Goal: Transaction & Acquisition: Purchase product/service

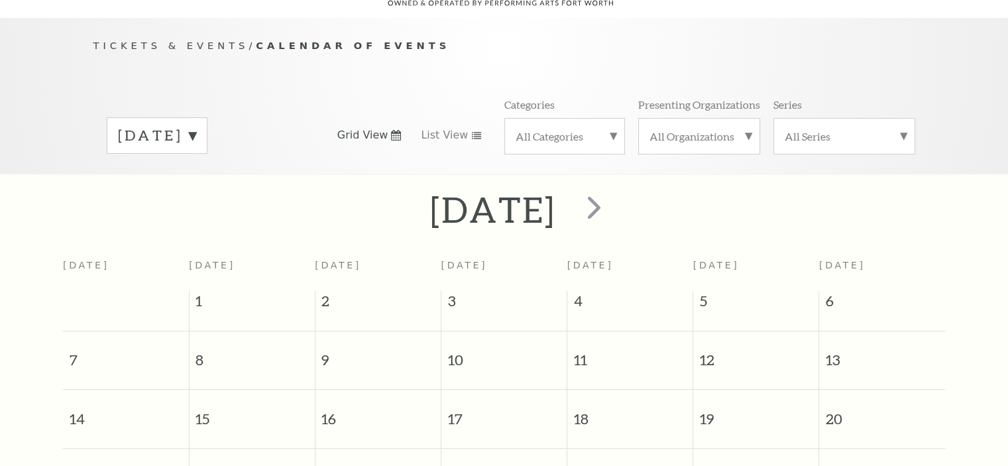
scroll to position [117, 0]
click at [613, 188] on span "next" at bounding box center [594, 207] width 38 height 38
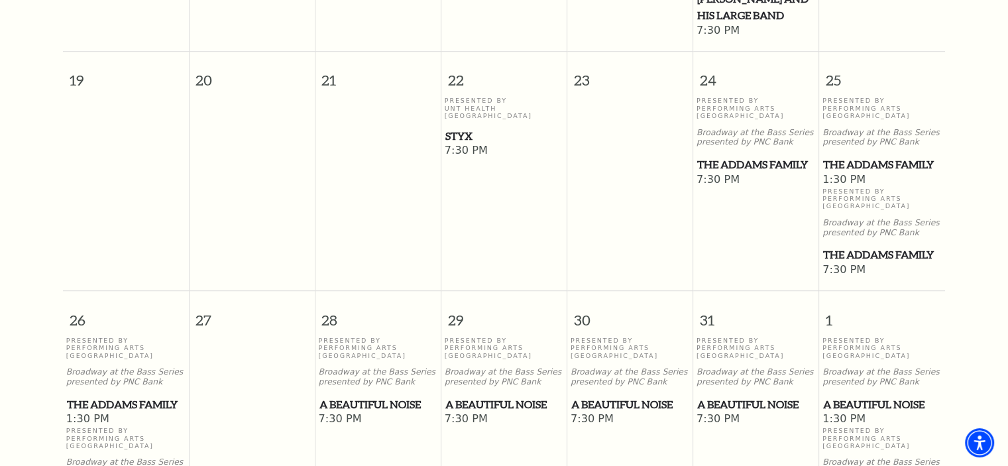
scroll to position [874, 0]
click at [467, 127] on span "Styx" at bounding box center [504, 135] width 118 height 17
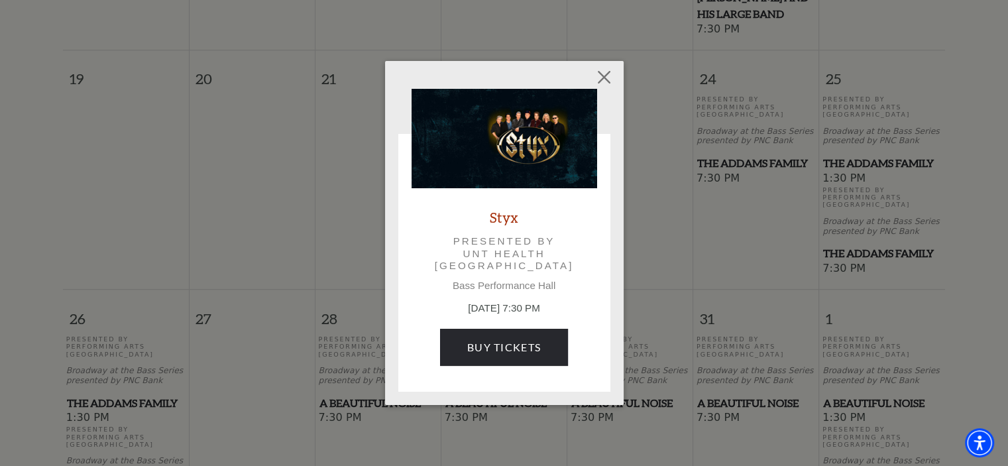
click at [548, 140] on img at bounding box center [505, 138] width 186 height 99
click at [508, 218] on link "Styx" at bounding box center [504, 217] width 29 height 18
click at [600, 84] on button "Close" at bounding box center [603, 76] width 25 height 25
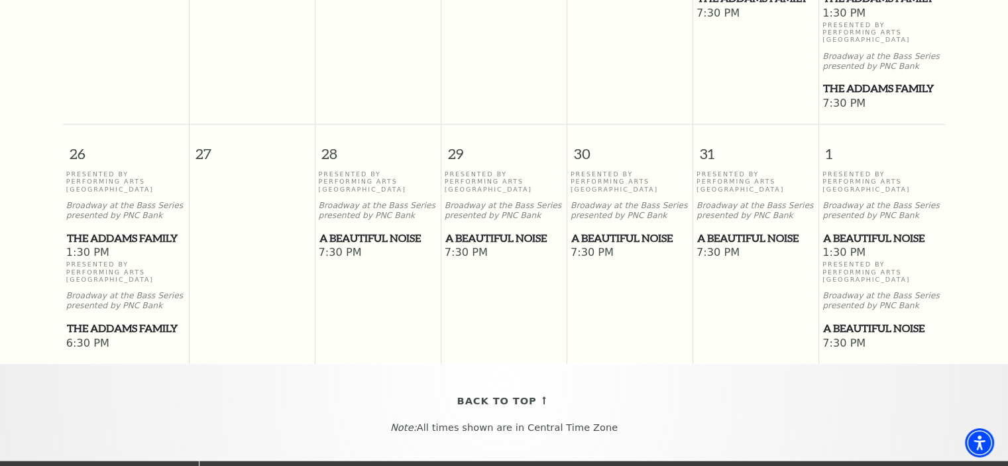
scroll to position [1040, 0]
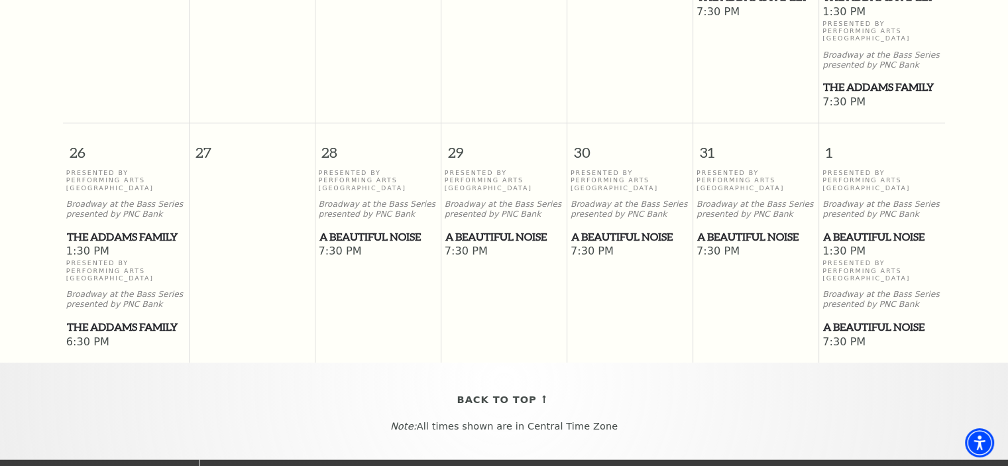
click at [879, 229] on span "A Beautiful Noise" at bounding box center [882, 237] width 118 height 17
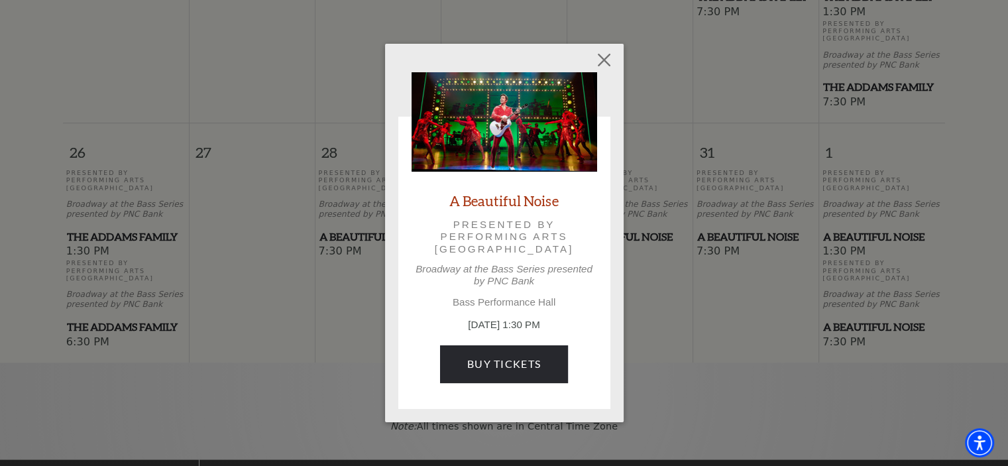
click at [522, 193] on link "A Beautiful Noise" at bounding box center [503, 201] width 109 height 18
click at [610, 53] on button "Close" at bounding box center [603, 60] width 25 height 25
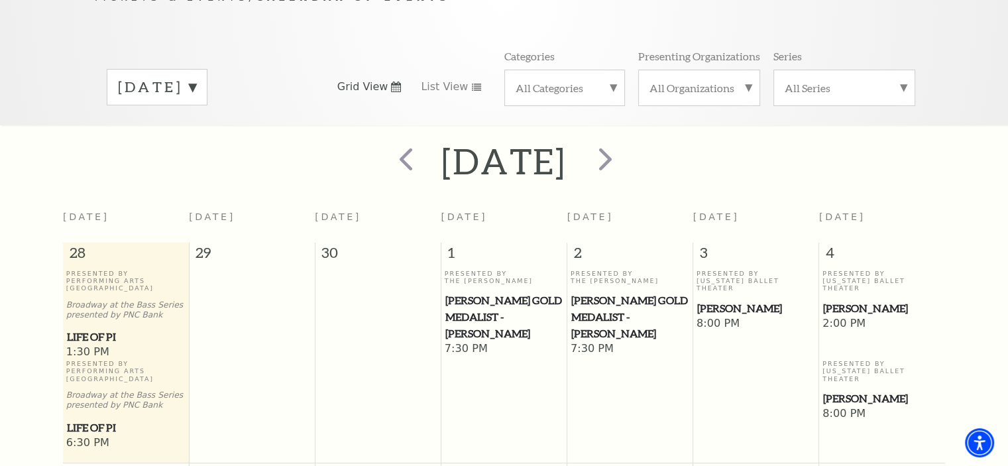
scroll to position [161, 0]
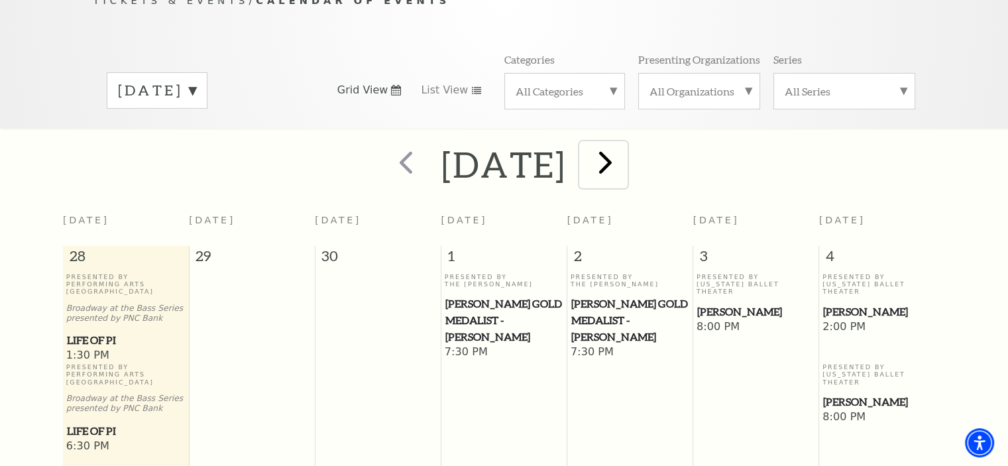
click at [624, 143] on span "next" at bounding box center [606, 162] width 38 height 38
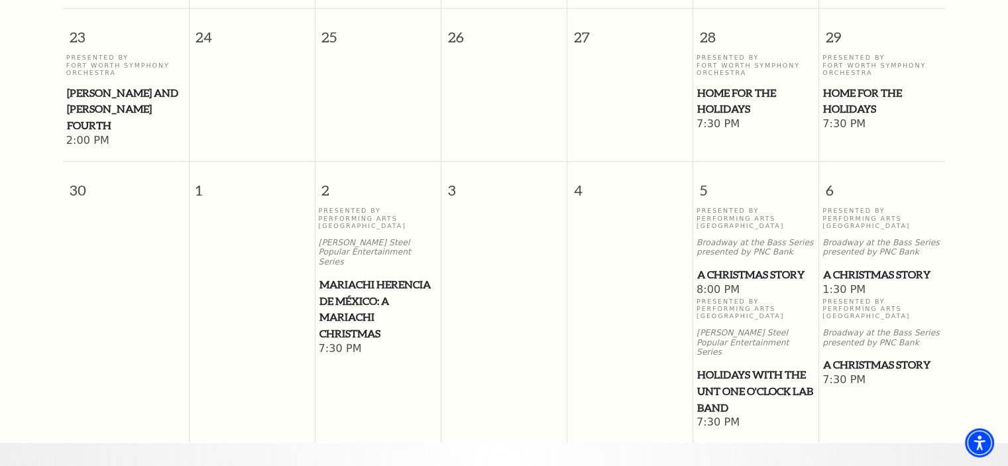
scroll to position [1354, 0]
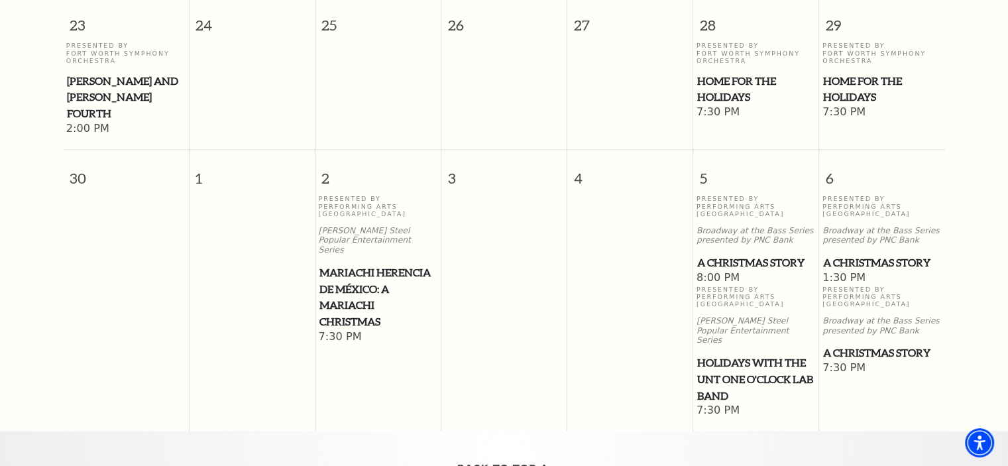
click at [911, 255] on span "A Christmas Story" at bounding box center [882, 263] width 118 height 17
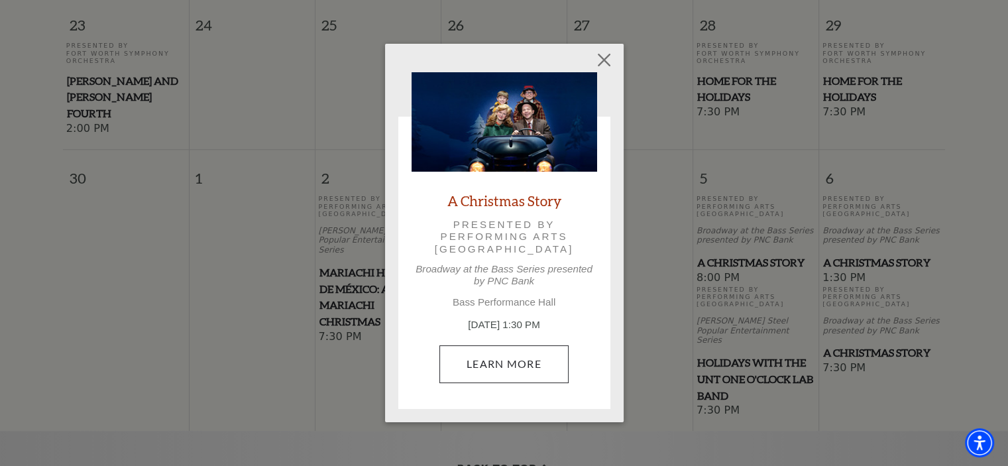
click at [515, 357] on link "Learn More" at bounding box center [503, 363] width 129 height 37
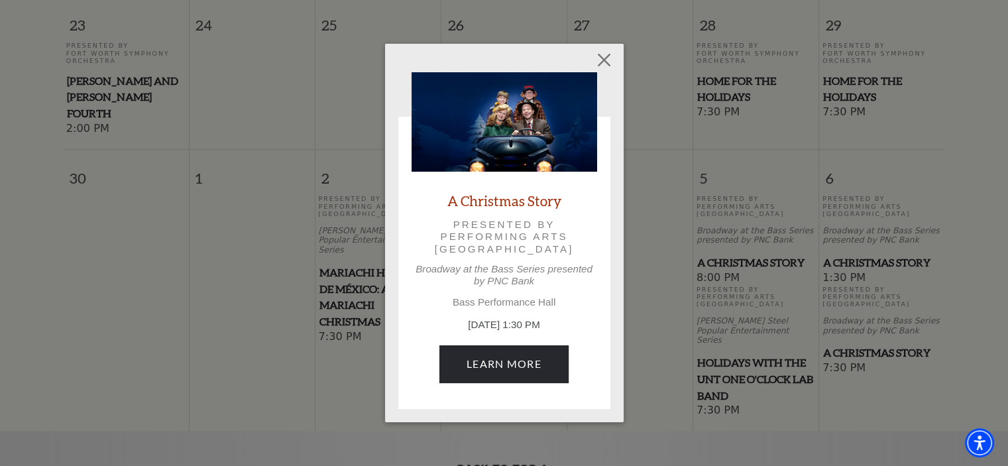
click at [479, 201] on link "A Christmas Story" at bounding box center [504, 201] width 114 height 18
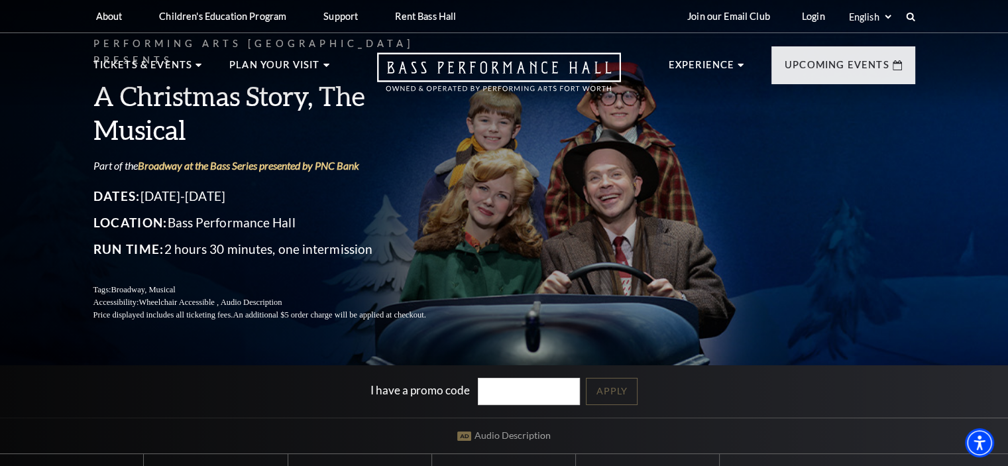
click at [262, 214] on p "Location: Bass Performance Hall" at bounding box center [275, 222] width 365 height 21
click at [180, 159] on link "Broadway at the Bass Series presented by PNC Bank" at bounding box center [248, 165] width 221 height 13
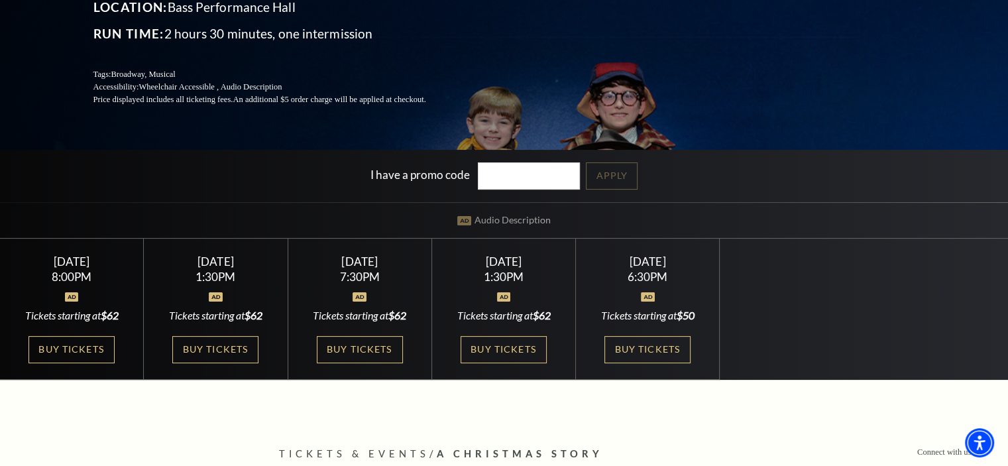
scroll to position [250, 0]
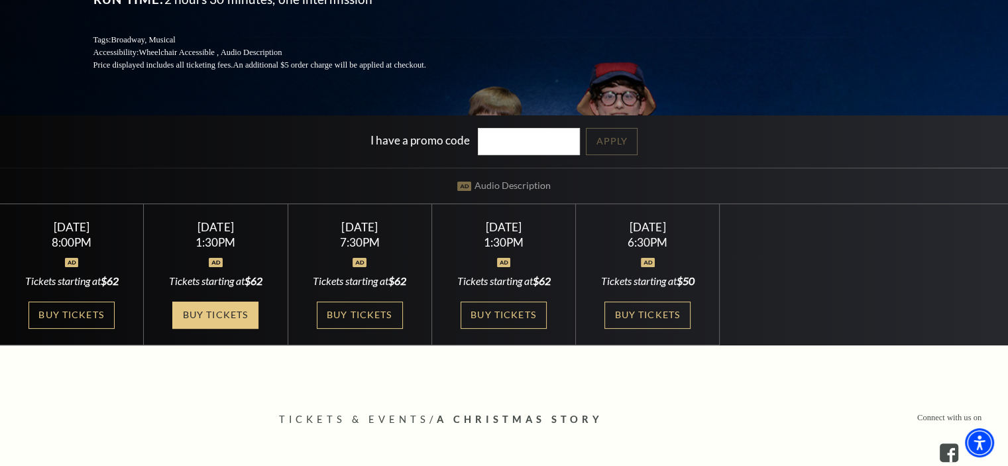
click at [219, 314] on link "Buy Tickets" at bounding box center [215, 315] width 86 height 27
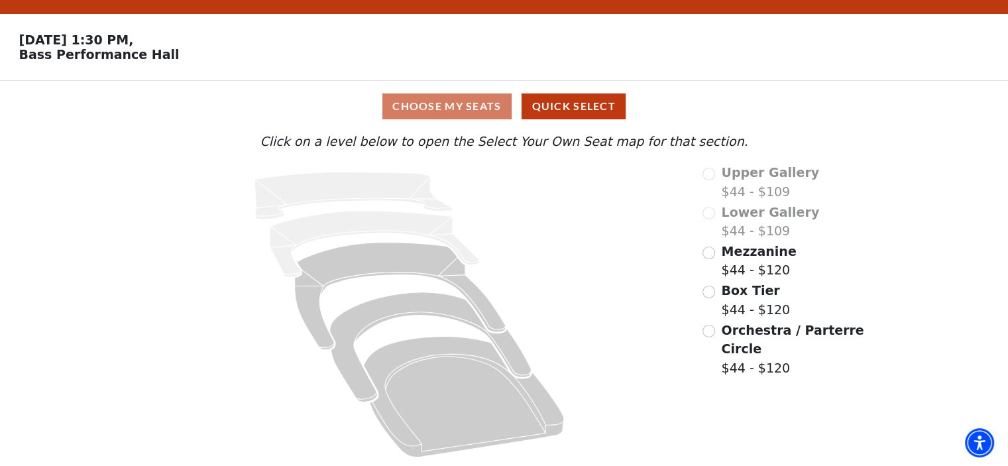
scroll to position [33, 0]
drag, startPoint x: 1013, startPoint y: 46, endPoint x: 1000, endPoint y: 158, distance: 112.7
click at [1000, 158] on html "Skip to main content Enable accessibility for low vision Open the accessibility…" at bounding box center [504, 204] width 1008 height 466
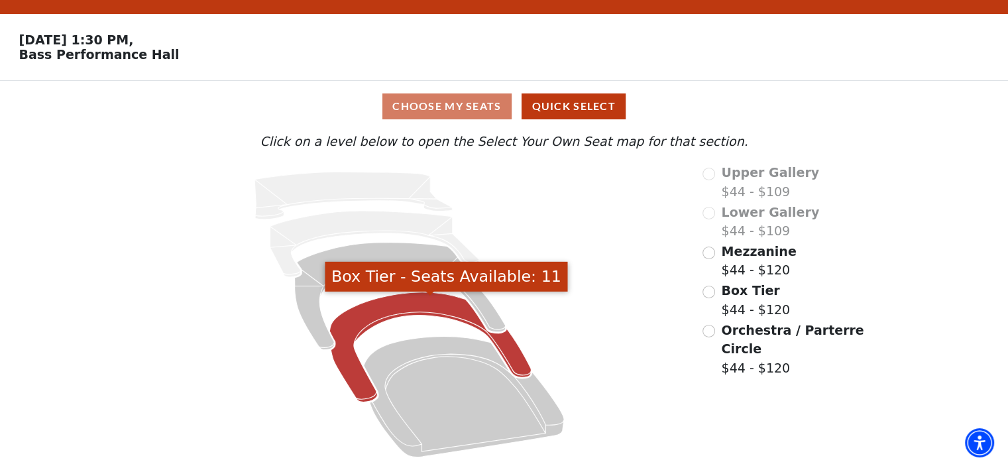
click at [377, 318] on icon "Box Tier - Seats Available: 11" at bounding box center [431, 347] width 202 height 110
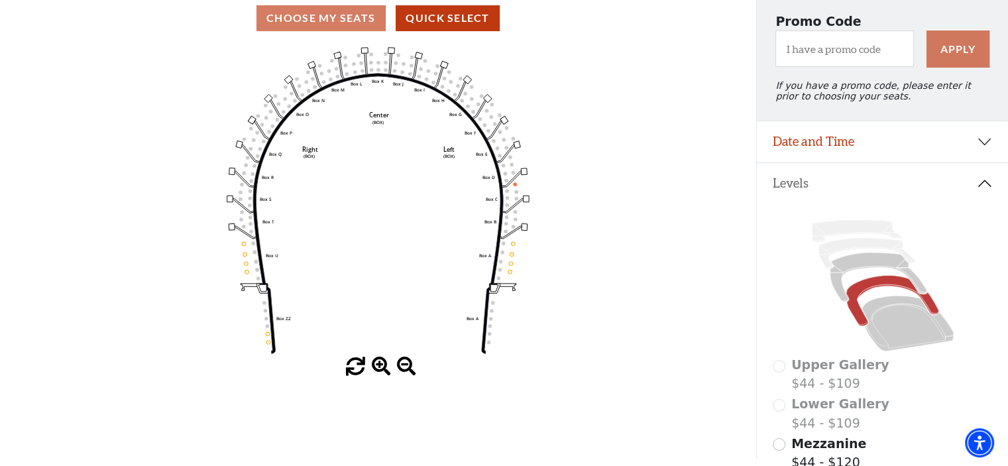
scroll to position [121, 0]
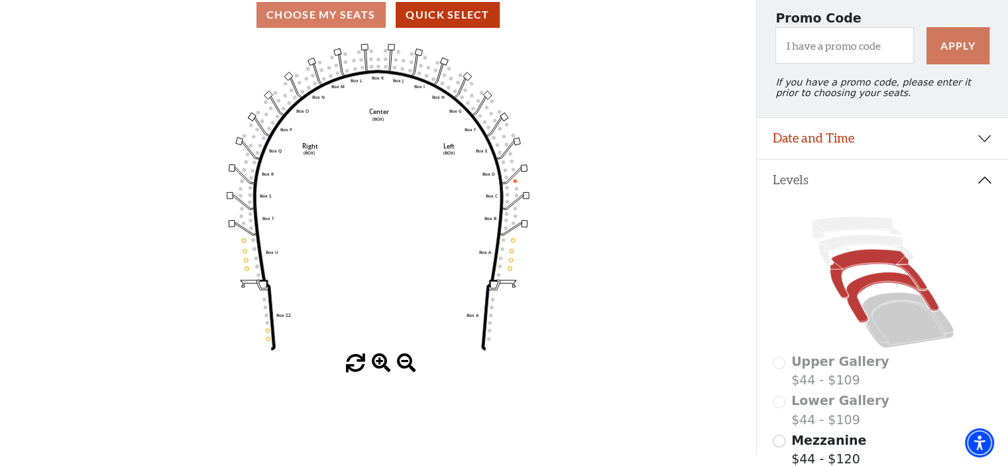
click at [844, 272] on icon at bounding box center [878, 273] width 97 height 49
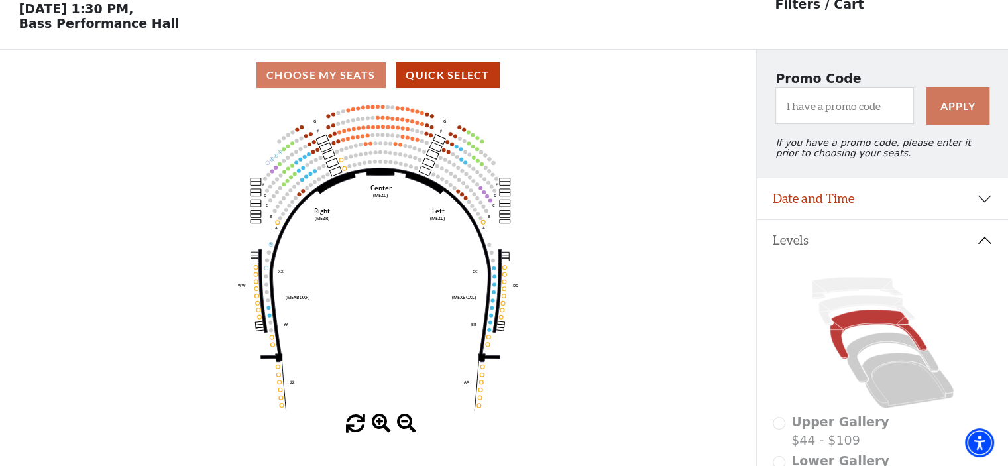
scroll to position [61, 0]
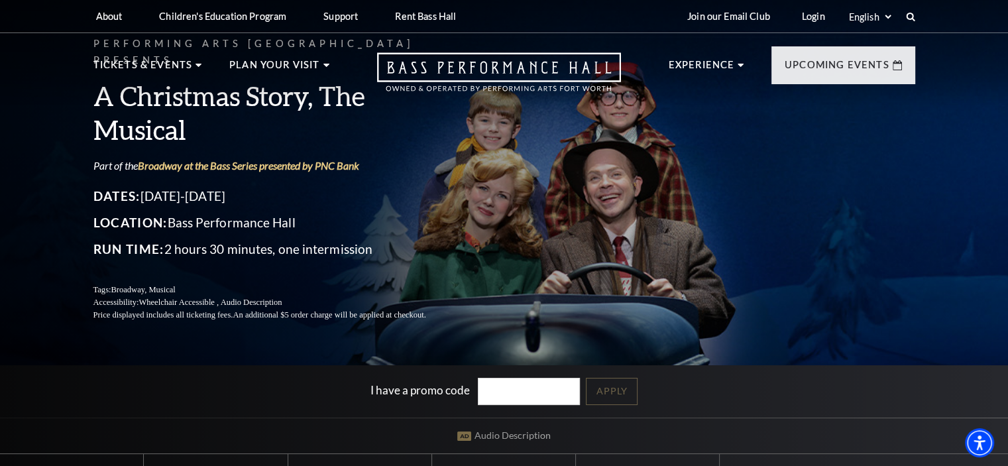
click at [730, 335] on div "Performing Arts Fort Worth Presents A Christmas Story, The Musical Part of the …" at bounding box center [504, 293] width 1008 height 603
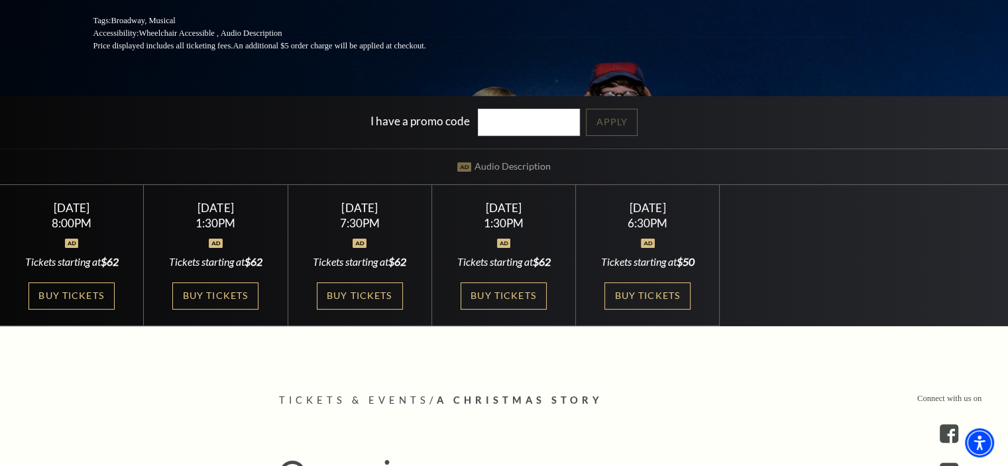
scroll to position [298, 0]
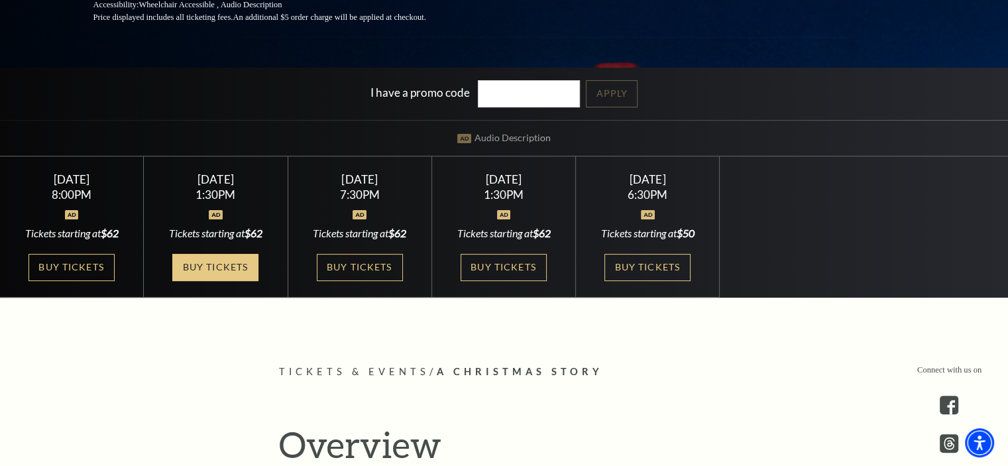
click at [202, 263] on link "Buy Tickets" at bounding box center [215, 267] width 86 height 27
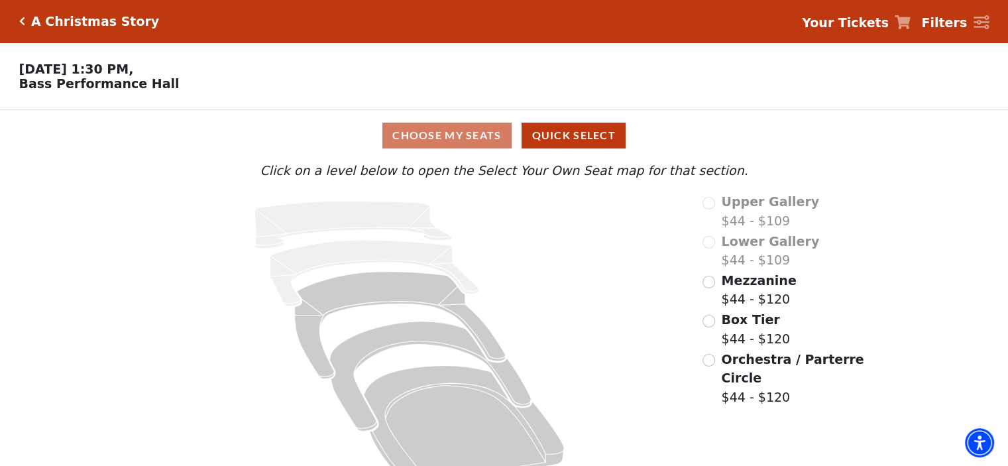
click at [667, 278] on icon at bounding box center [409, 343] width 548 height 303
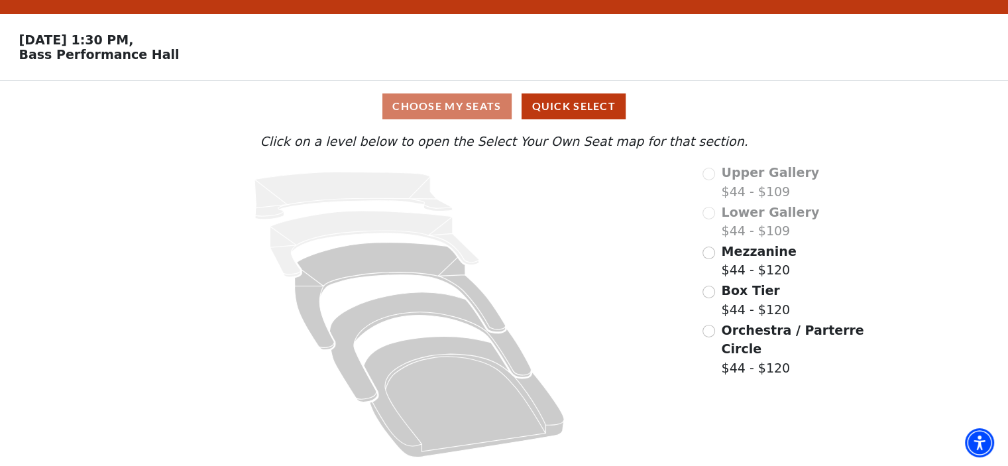
scroll to position [33, 0]
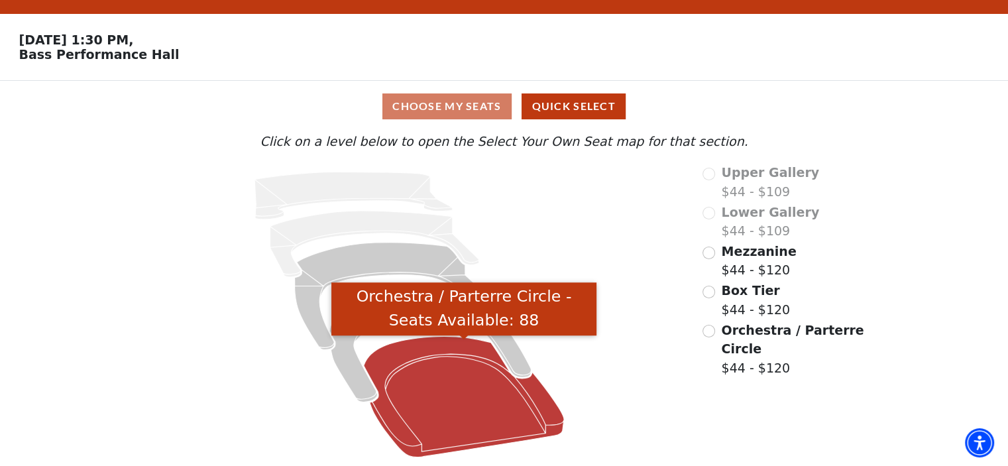
click at [413, 357] on icon "Orchestra / Parterre Circle - Seats Available: 88" at bounding box center [464, 396] width 200 height 121
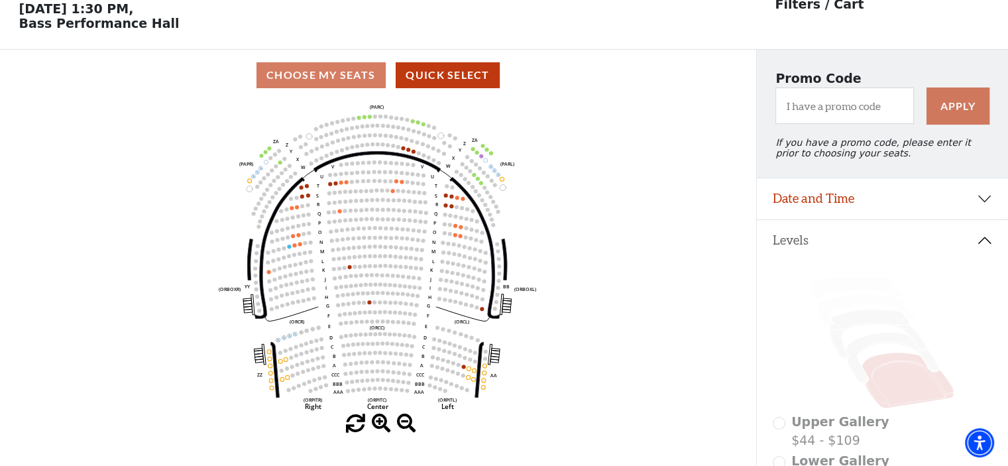
scroll to position [61, 0]
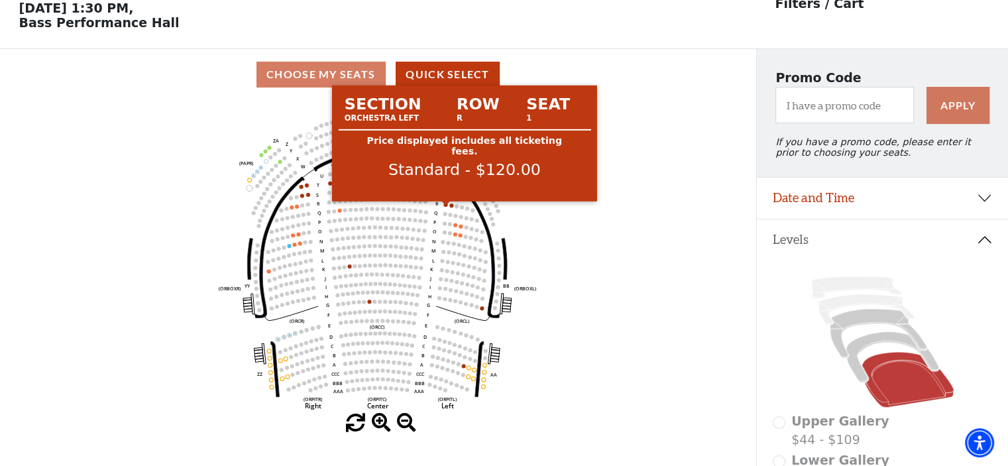
click at [445, 206] on div at bounding box center [446, 204] width 10 height 5
click at [445, 207] on circle at bounding box center [445, 205] width 4 height 4
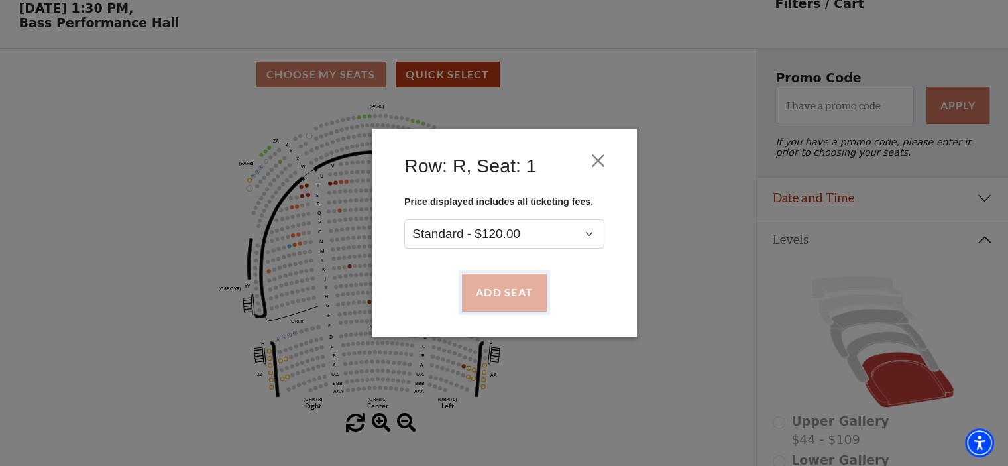
click at [490, 283] on button "Add Seat" at bounding box center [503, 292] width 85 height 37
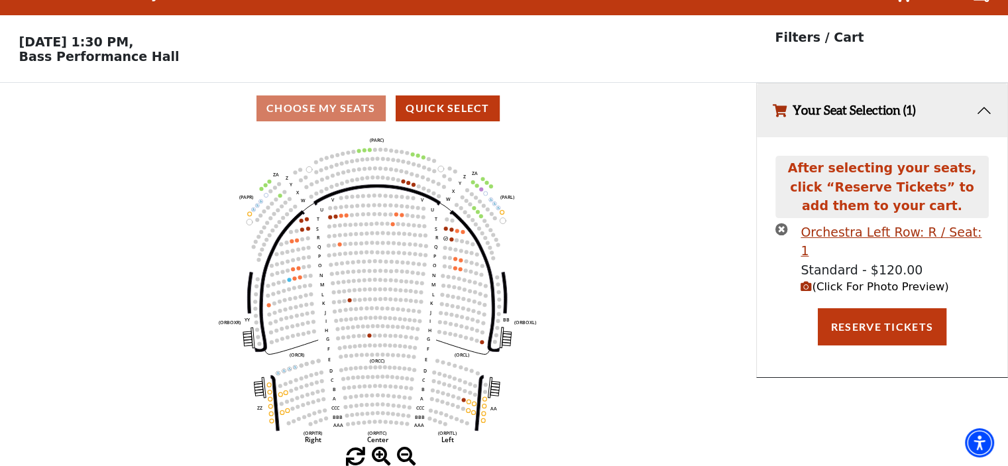
scroll to position [0, 0]
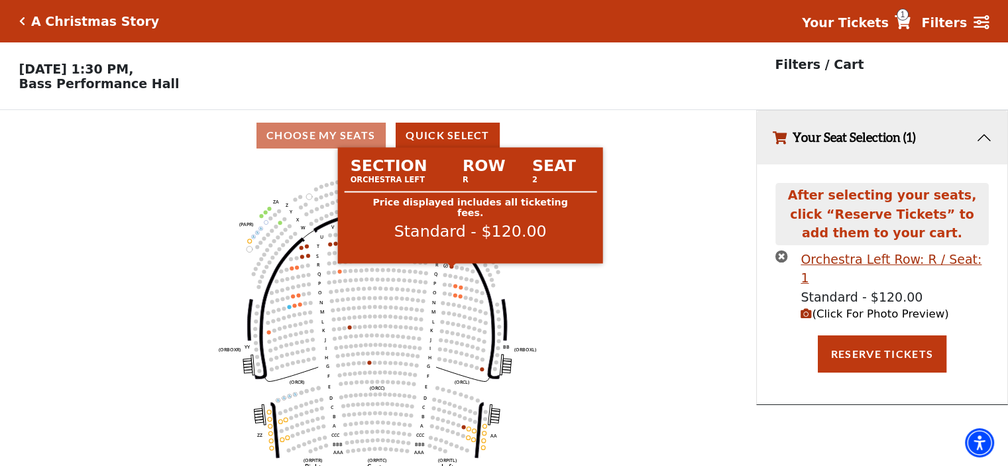
click at [451, 268] on circle at bounding box center [451, 266] width 4 height 4
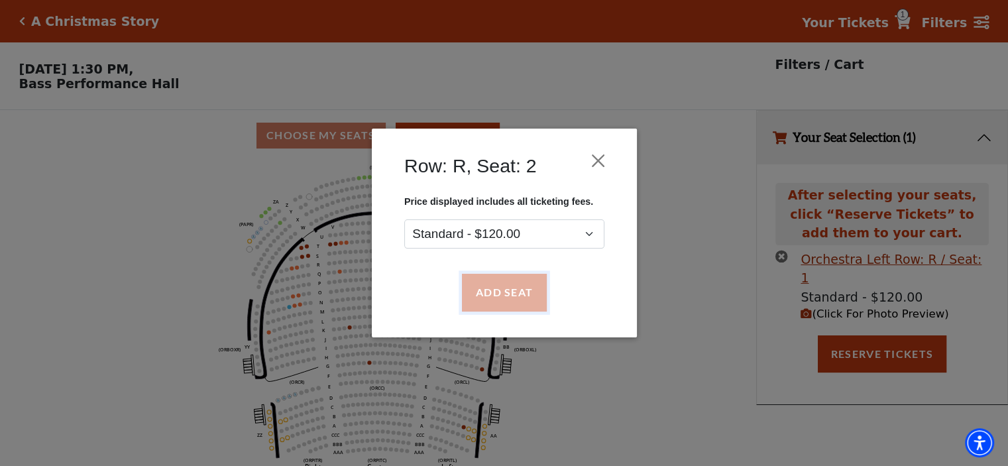
click at [495, 289] on button "Add Seat" at bounding box center [503, 292] width 85 height 37
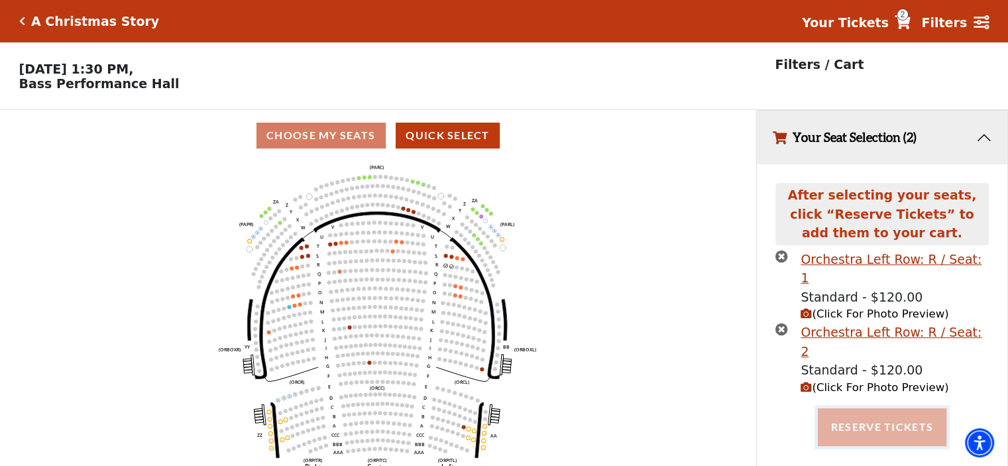
click at [863, 408] on button "Reserve Tickets" at bounding box center [882, 426] width 129 height 37
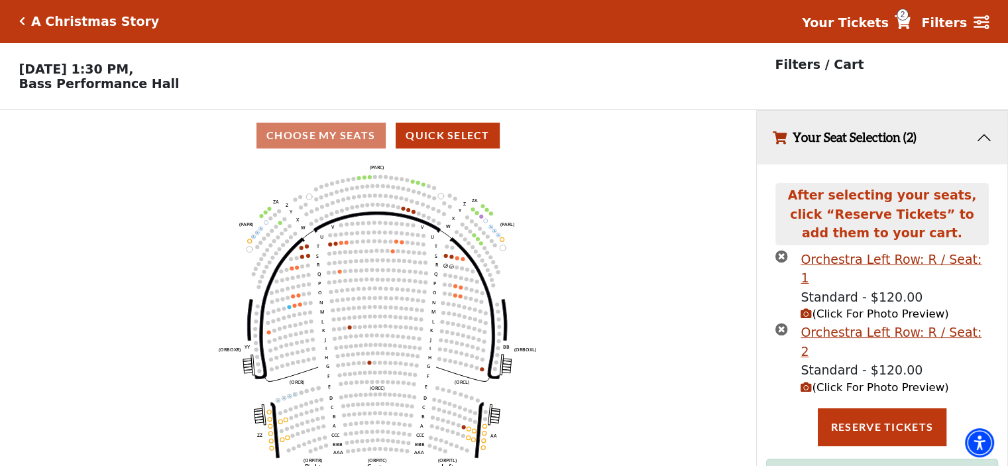
click at [846, 381] on span "(Click For Photo Preview)" at bounding box center [875, 387] width 148 height 13
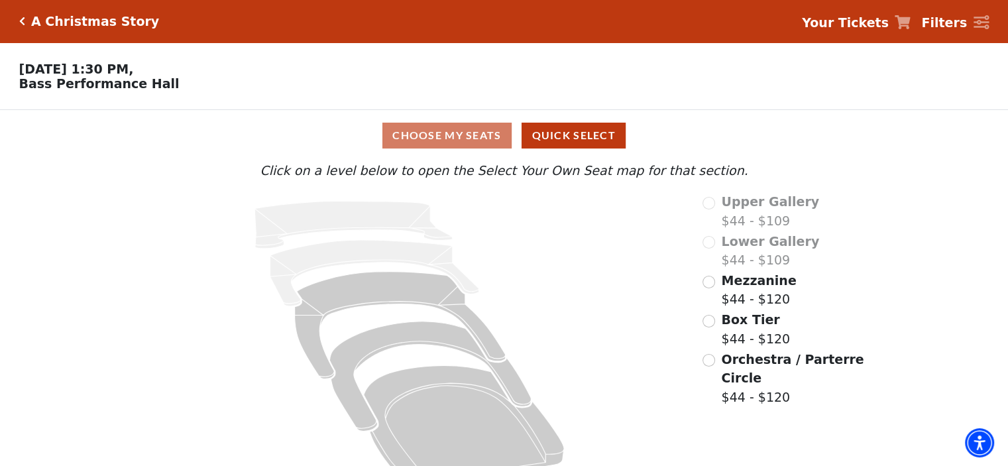
click at [870, 20] on strong "Your Tickets" at bounding box center [845, 22] width 87 height 15
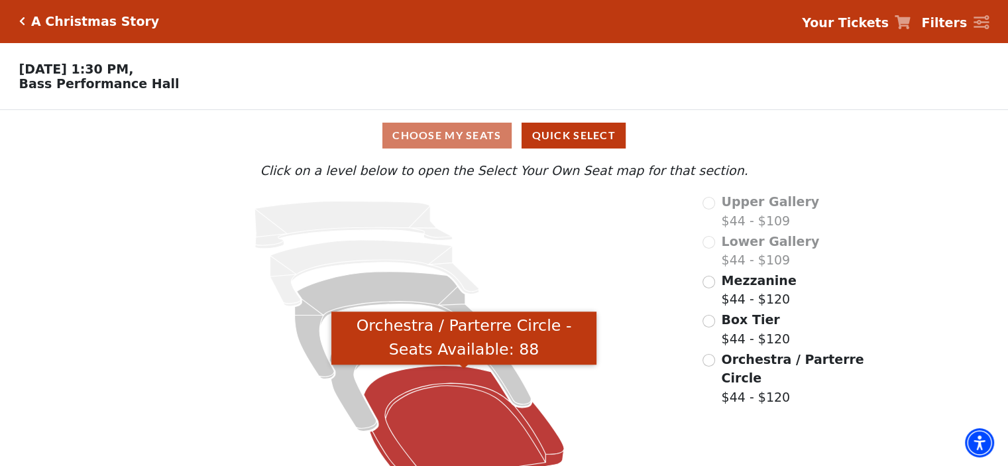
click at [419, 381] on icon "Orchestra / Parterre Circle - Seats Available: 88" at bounding box center [464, 425] width 200 height 121
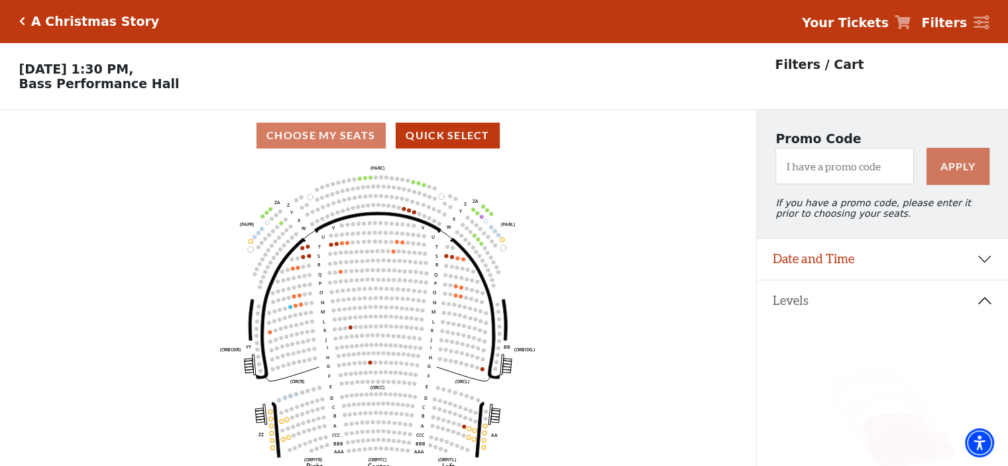
click at [911, 23] on icon at bounding box center [903, 22] width 16 height 14
click at [336, 152] on div "Choose My Seats Quick Select" at bounding box center [378, 135] width 756 height 51
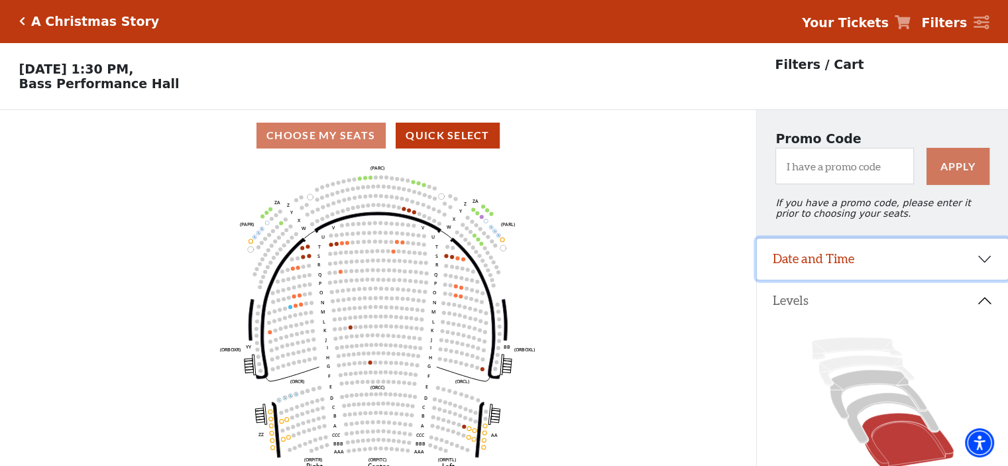
click at [875, 260] on button "Date and Time" at bounding box center [882, 259] width 251 height 41
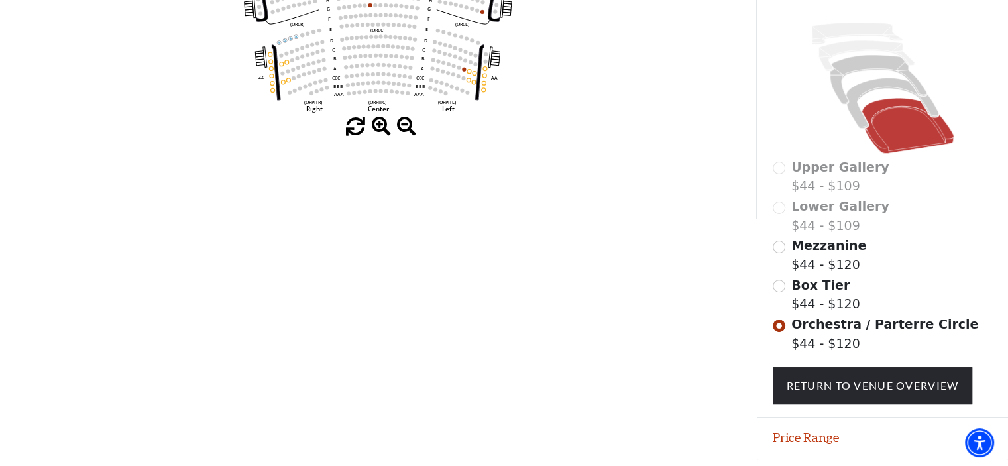
scroll to position [398, 0]
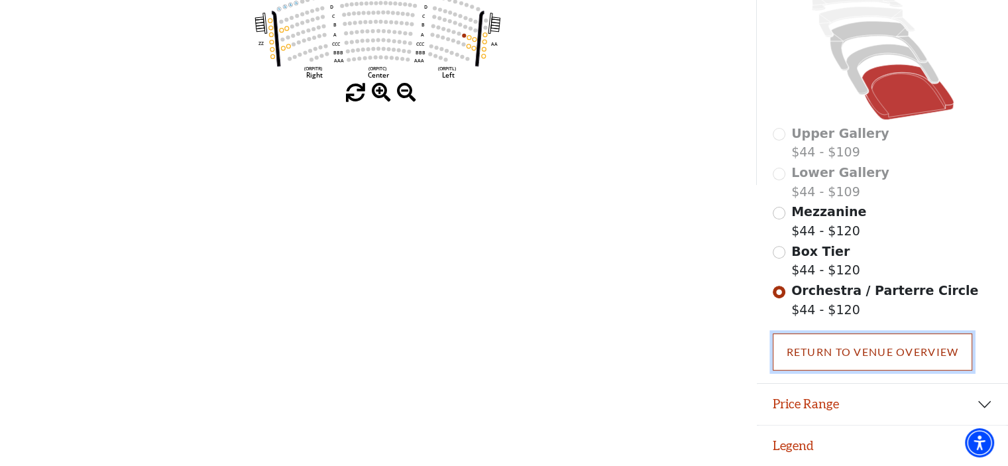
click at [834, 352] on link "Return To Venue Overview" at bounding box center [873, 351] width 200 height 37
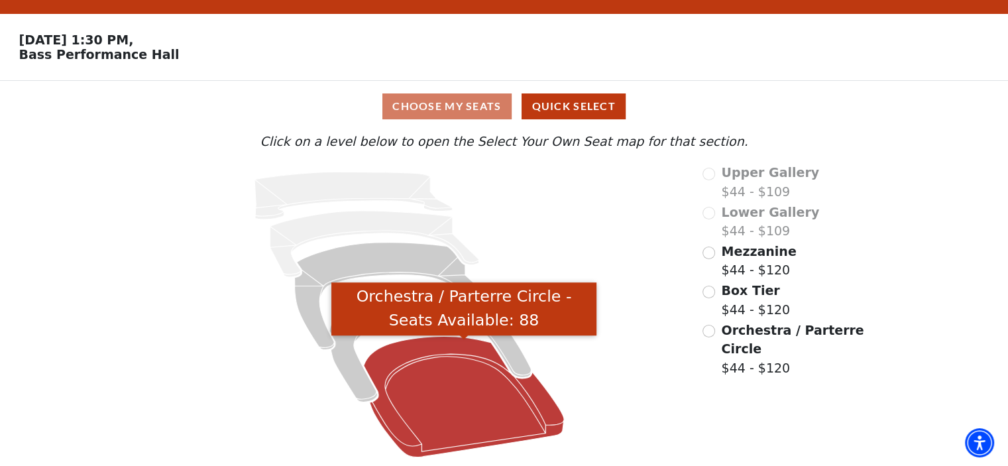
click at [440, 356] on icon "Orchestra / Parterre Circle - Seats Available: 88" at bounding box center [464, 396] width 200 height 121
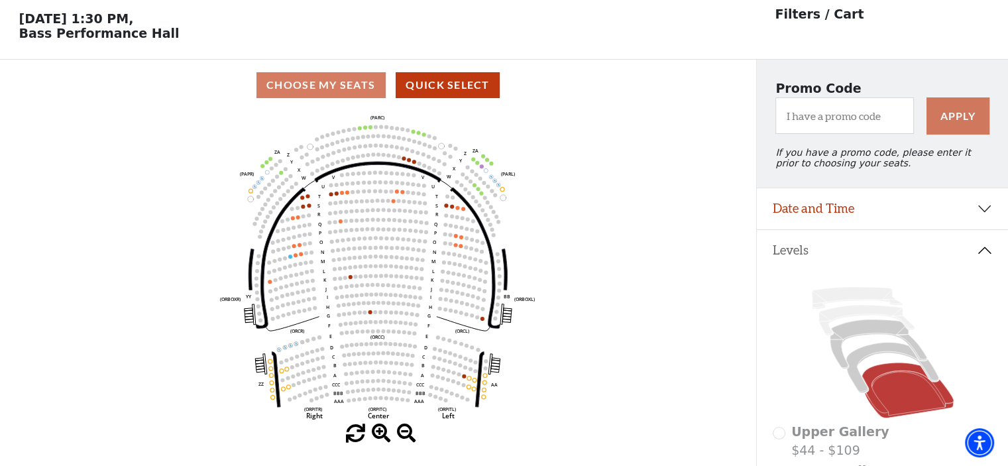
scroll to position [61, 0]
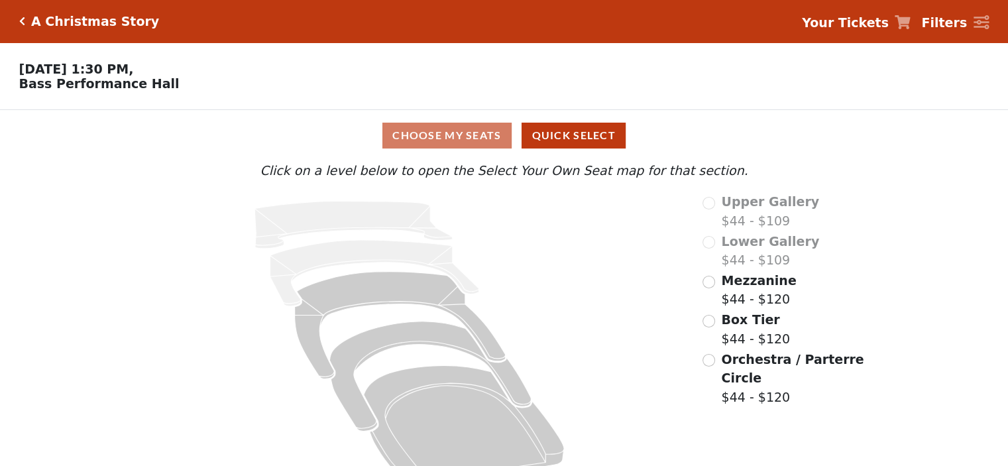
scroll to position [33, 0]
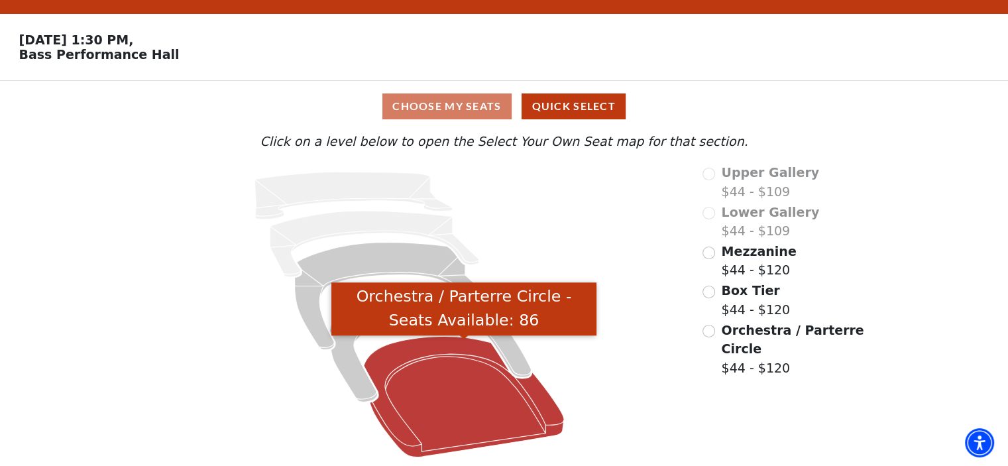
click at [459, 364] on icon "Orchestra / Parterre Circle - Seats Available: 86" at bounding box center [464, 396] width 200 height 121
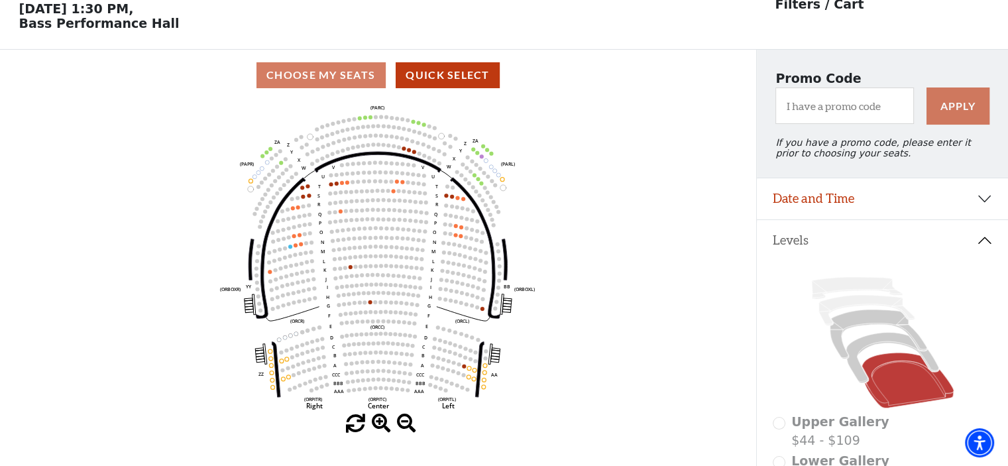
scroll to position [61, 0]
click at [446, 201] on icon "Left (ORPITL) Right (ORPITR) Center (ORPITC) ZZ AA YY BB ZA ZA (ORCL) (ORCR) (O…" at bounding box center [378, 257] width 681 height 314
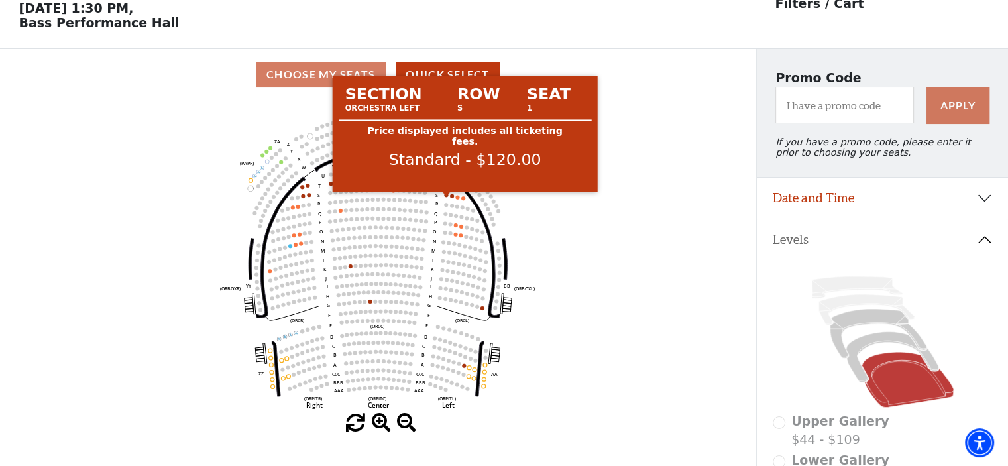
click at [445, 197] on circle at bounding box center [446, 195] width 4 height 4
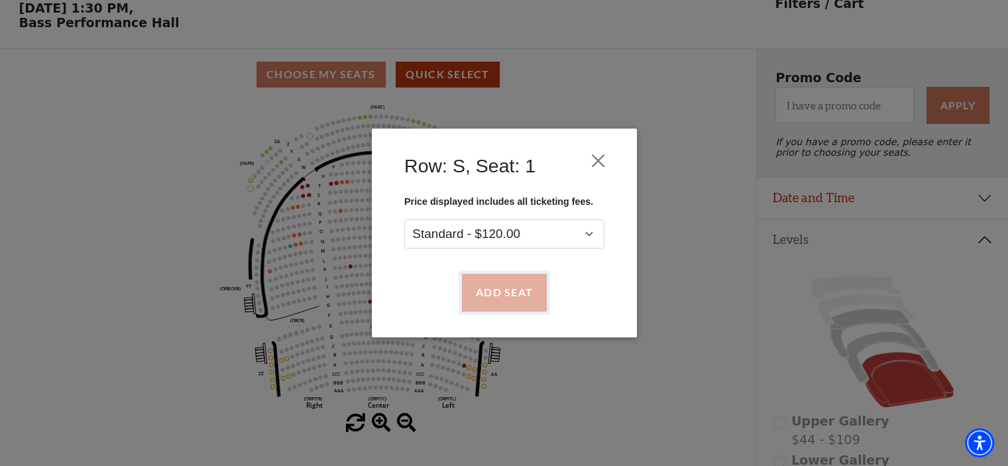
click at [510, 288] on button "Add Seat" at bounding box center [503, 292] width 85 height 37
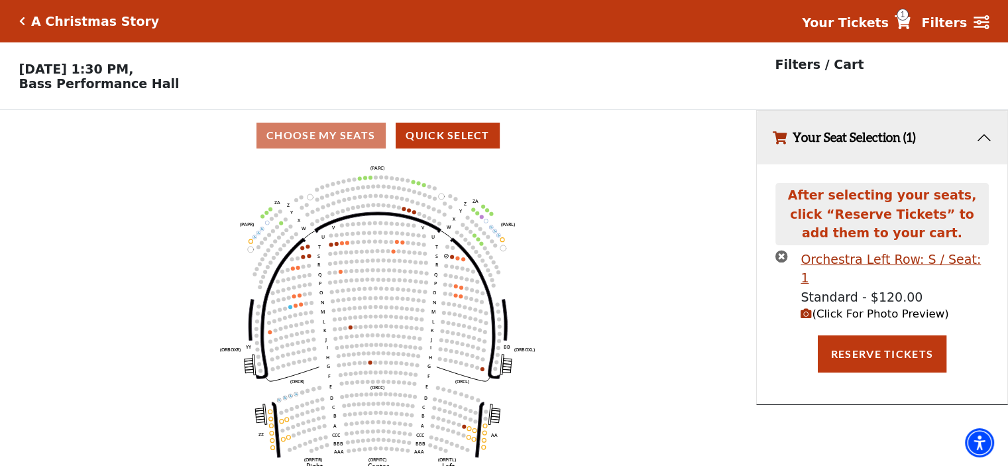
scroll to position [0, 0]
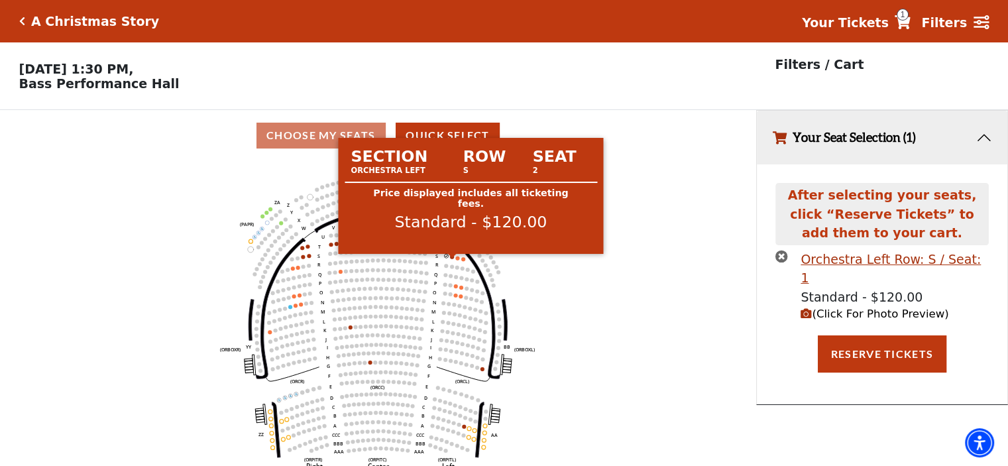
click at [451, 259] on circle at bounding box center [452, 257] width 4 height 4
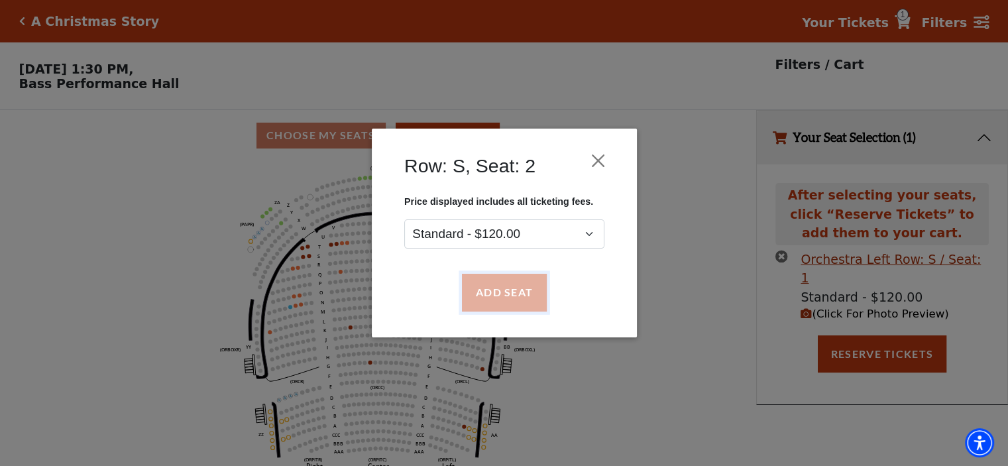
click at [496, 287] on button "Add Seat" at bounding box center [503, 292] width 85 height 37
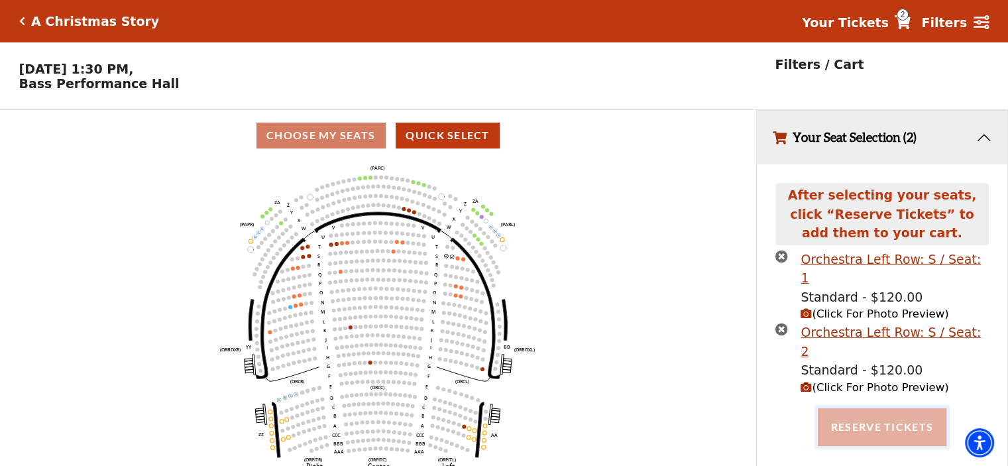
click at [850, 408] on button "Reserve Tickets" at bounding box center [882, 426] width 129 height 37
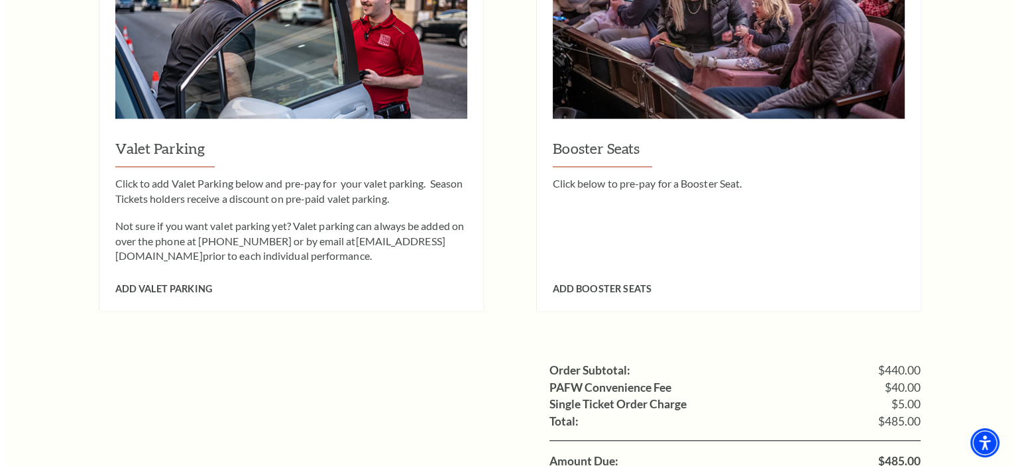
scroll to position [1152, 0]
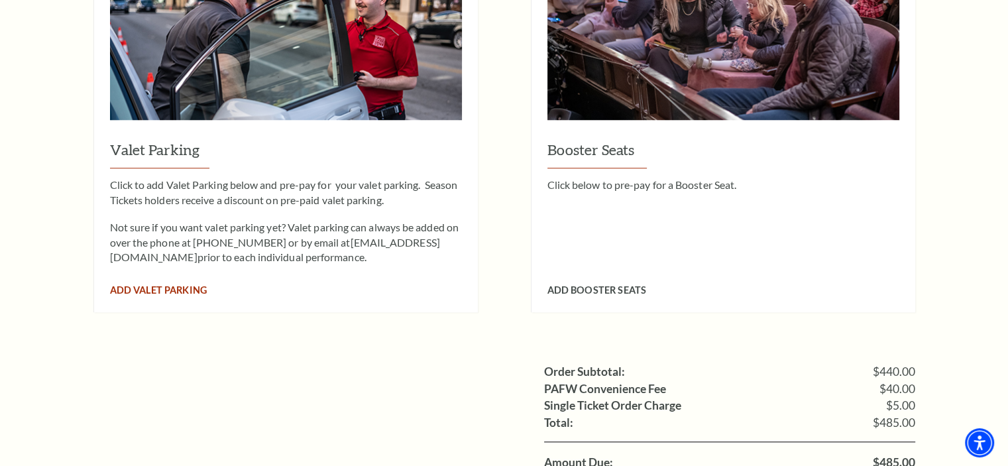
click at [186, 284] on span "Add Valet Parking" at bounding box center [158, 289] width 97 height 11
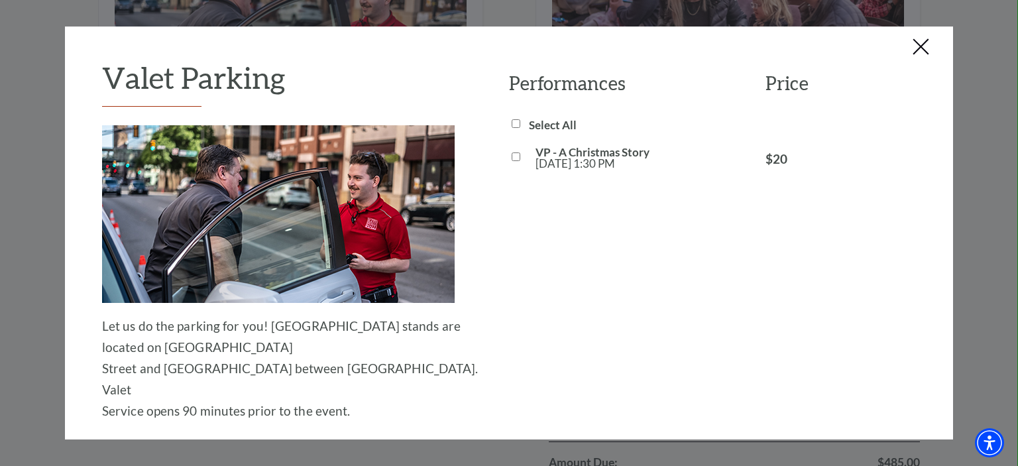
click at [514, 154] on input "VP - A Christmas Story [DATE] 1:30 PM" at bounding box center [516, 156] width 9 height 9
checkbox input "true"
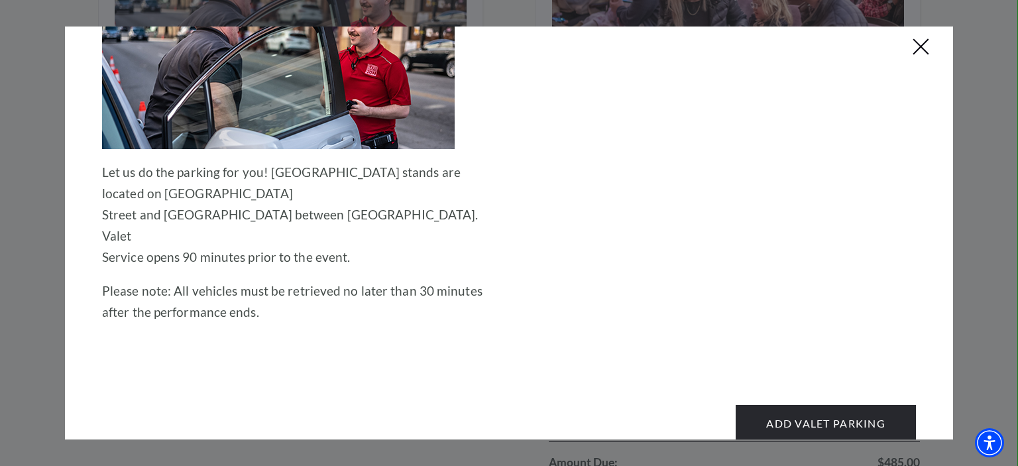
scroll to position [157, 0]
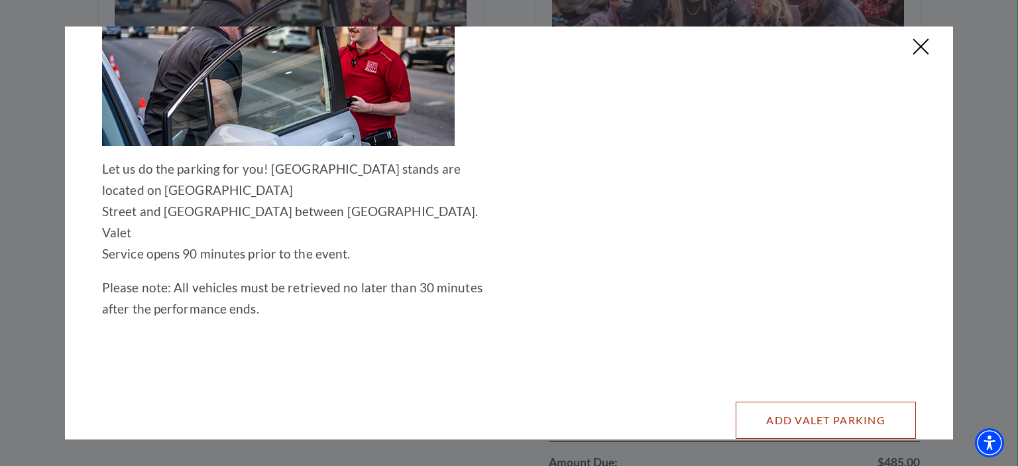
click at [795, 402] on button "Add Valet Parking" at bounding box center [826, 420] width 180 height 37
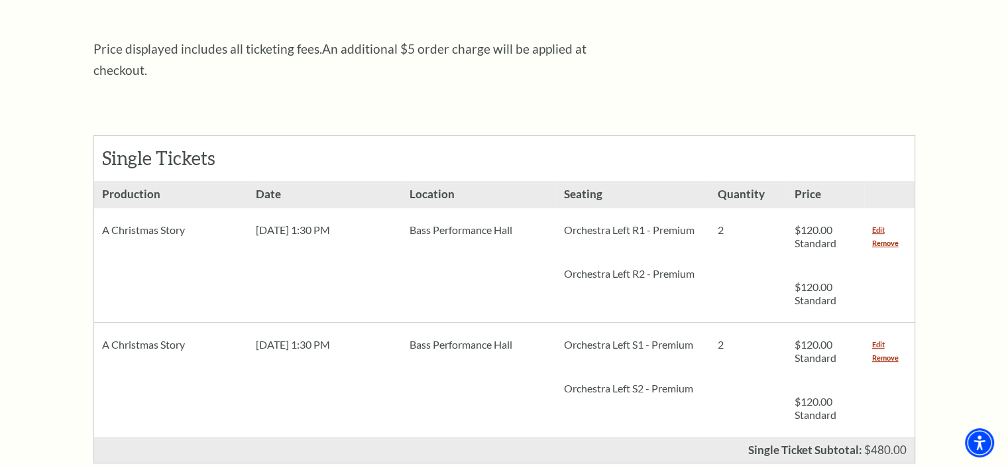
scroll to position [491, 0]
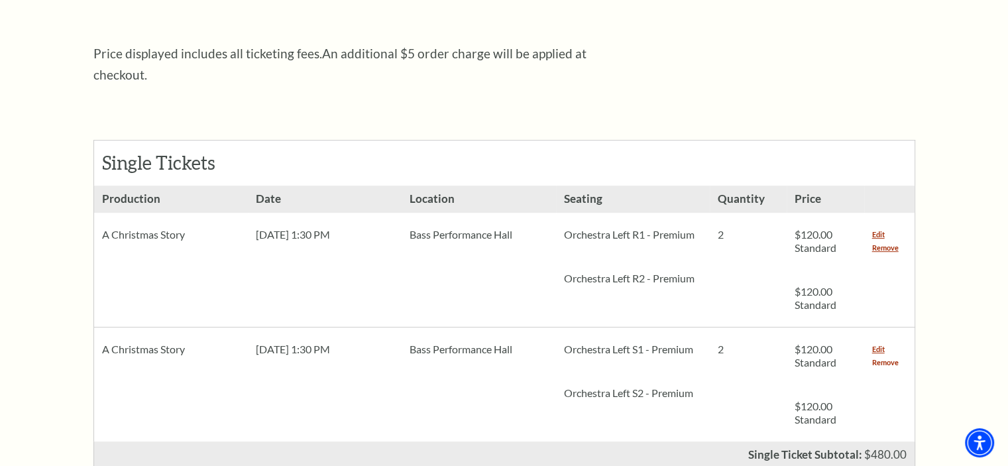
click at [884, 356] on link "Remove" at bounding box center [885, 362] width 27 height 13
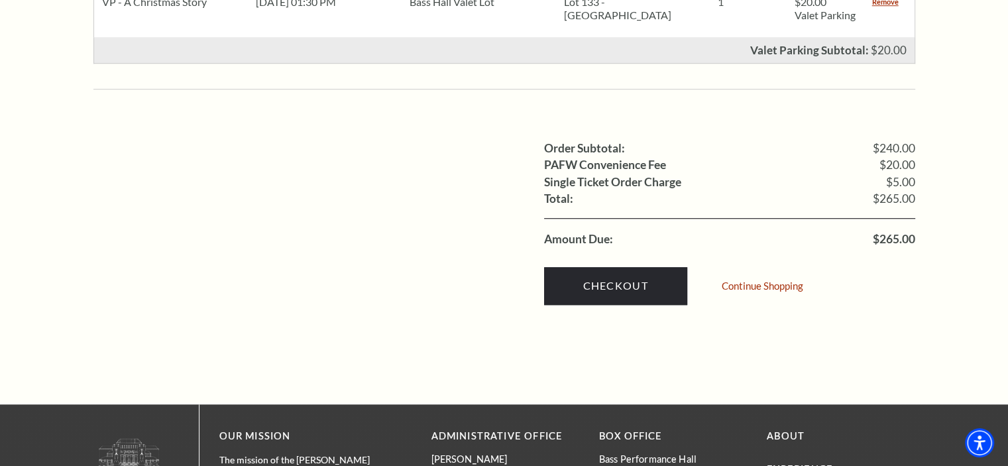
scroll to position [982, 0]
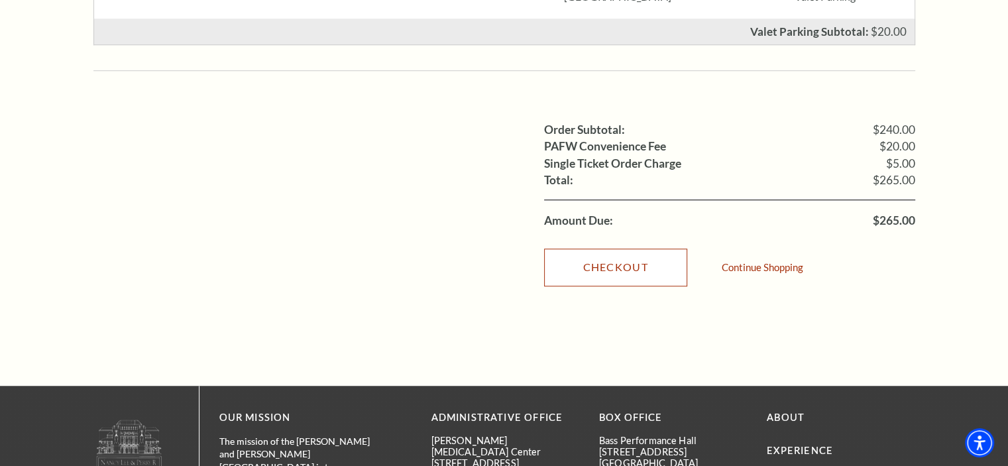
click at [605, 255] on link "Checkout" at bounding box center [615, 267] width 143 height 37
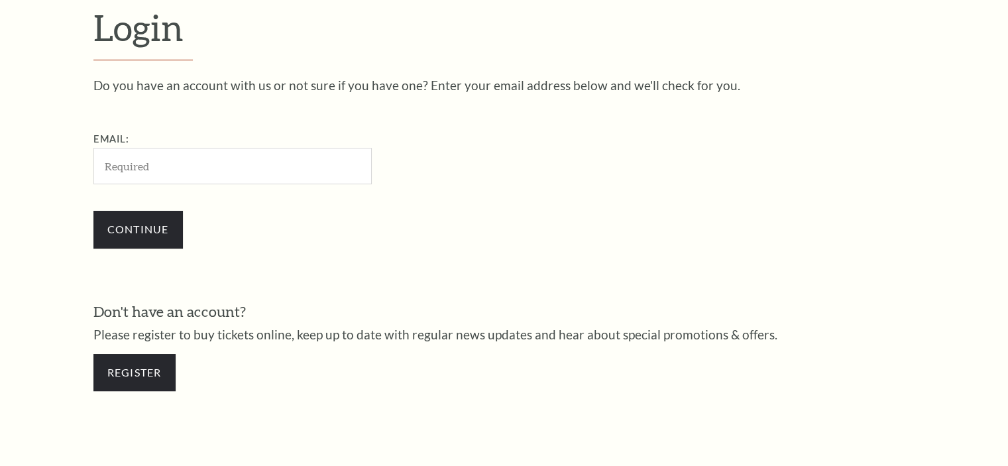
scroll to position [392, 0]
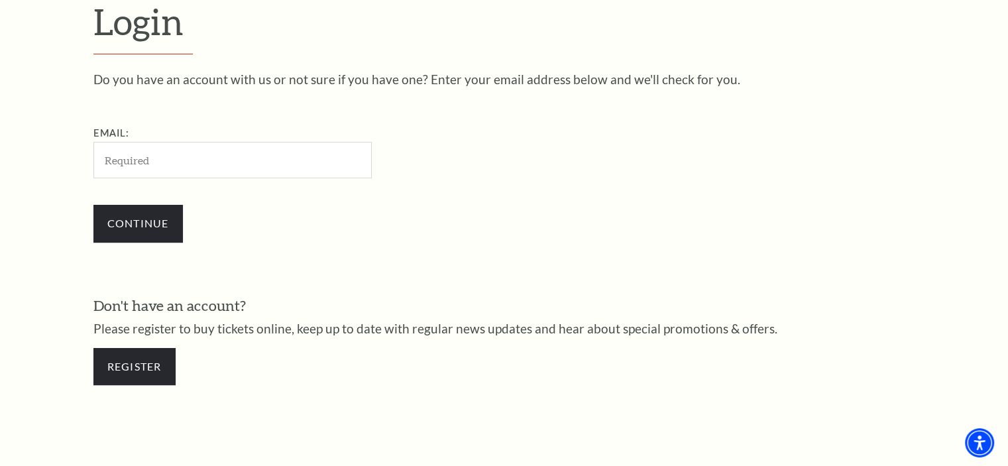
click at [127, 162] on input "Email:" at bounding box center [232, 160] width 278 height 36
type input "Fiveisbells@gmail.com"
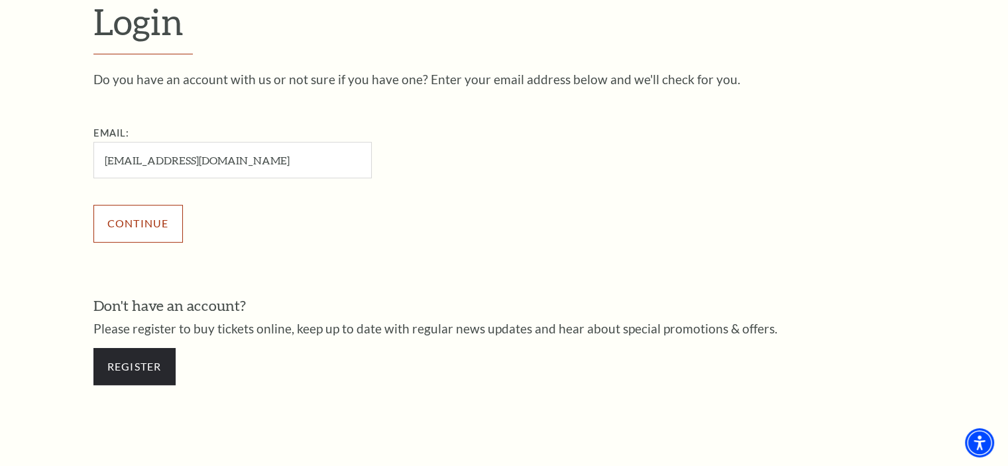
click at [146, 213] on input "Continue" at bounding box center [137, 223] width 89 height 37
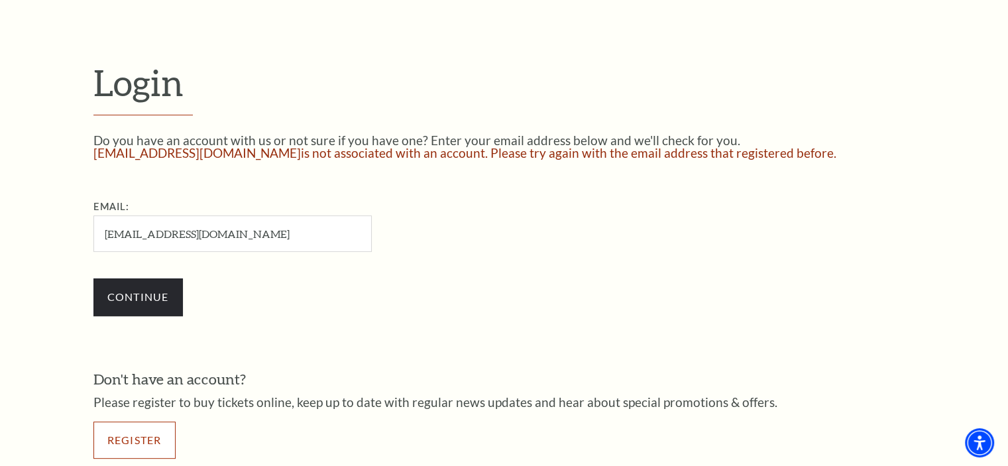
click at [138, 439] on link "Register" at bounding box center [134, 440] width 82 height 37
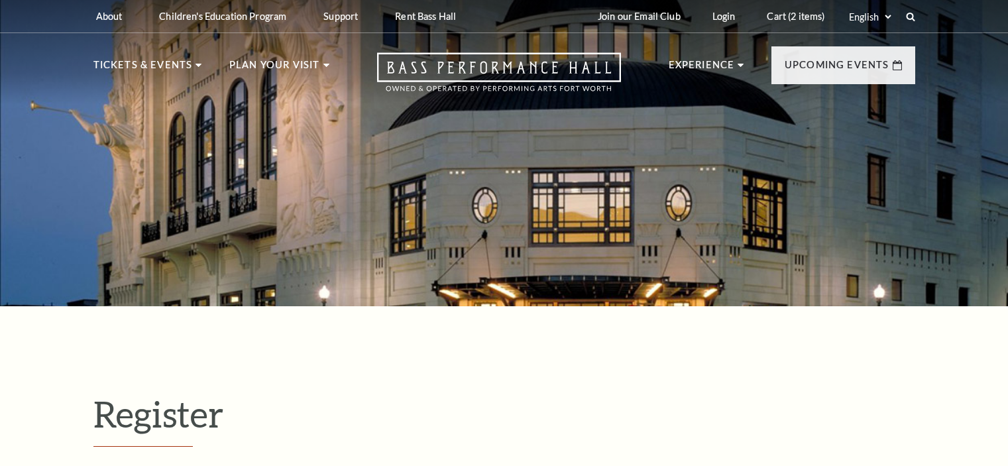
select select "1"
select select "TX"
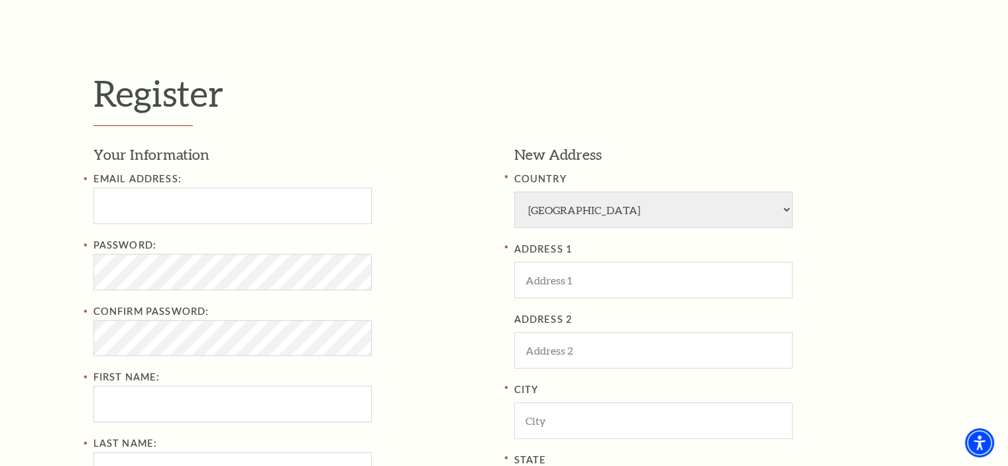
scroll to position [437, 0]
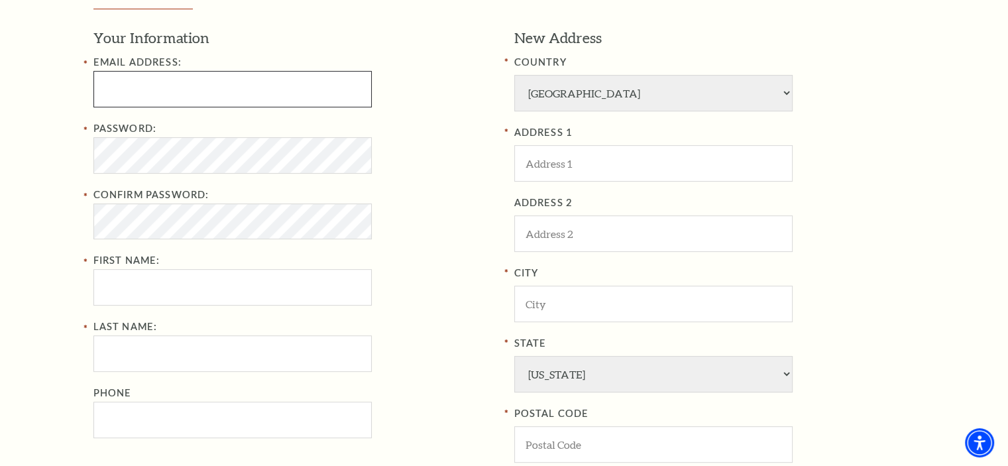
click at [207, 85] on input "Email Address:" at bounding box center [232, 89] width 278 height 36
type input "Fiveisbells@gmail.com"
type input "Kristi"
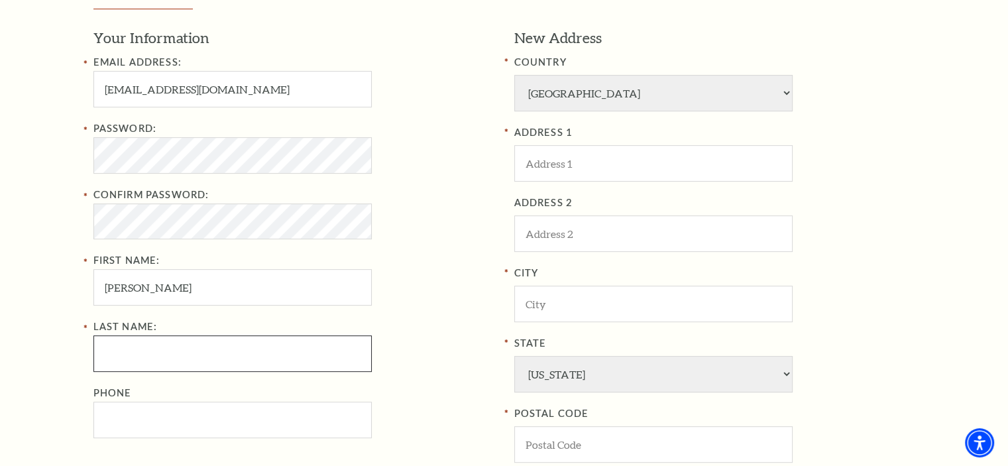
type input "Isbell"
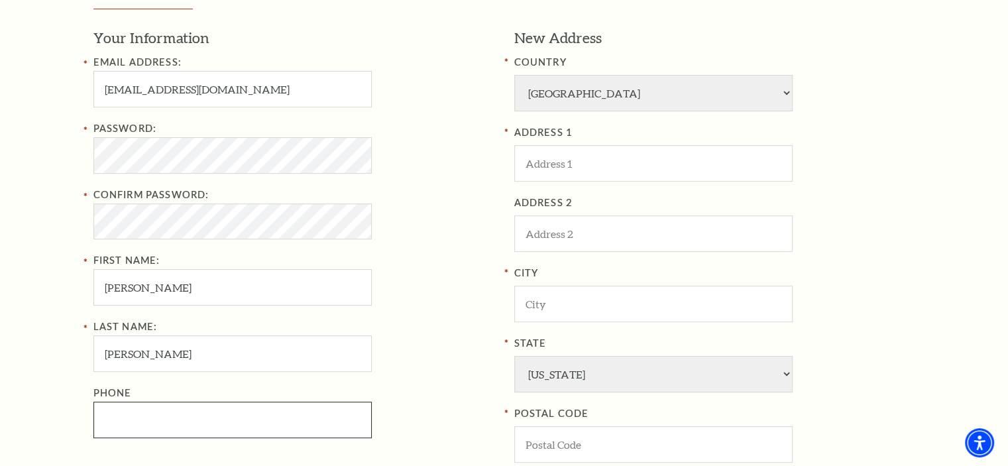
type input "2143366227"
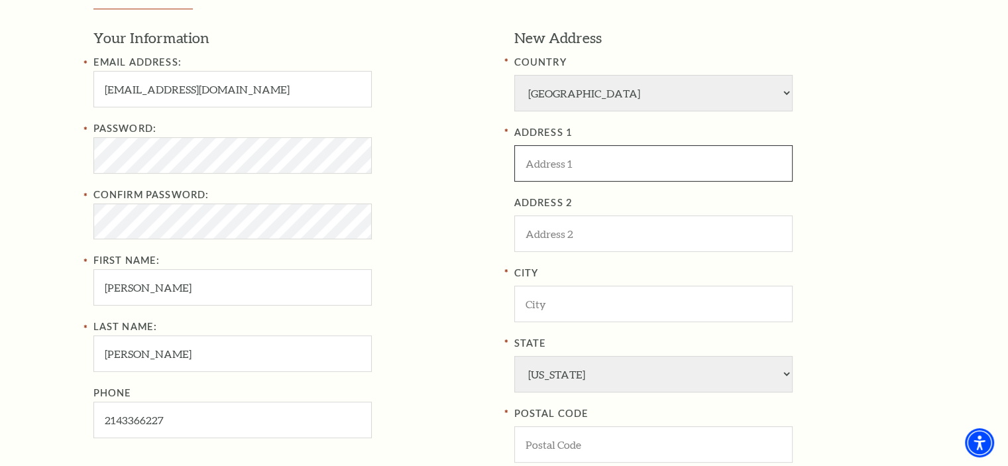
type input "5112 Oak Timber Ct."
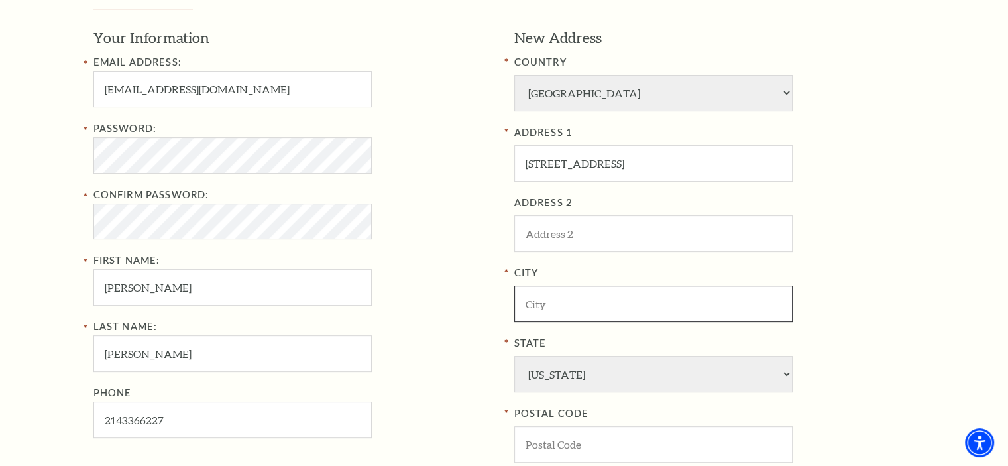
type input "COLLEYVILLE"
type input "76034"
type input "214-336-6227"
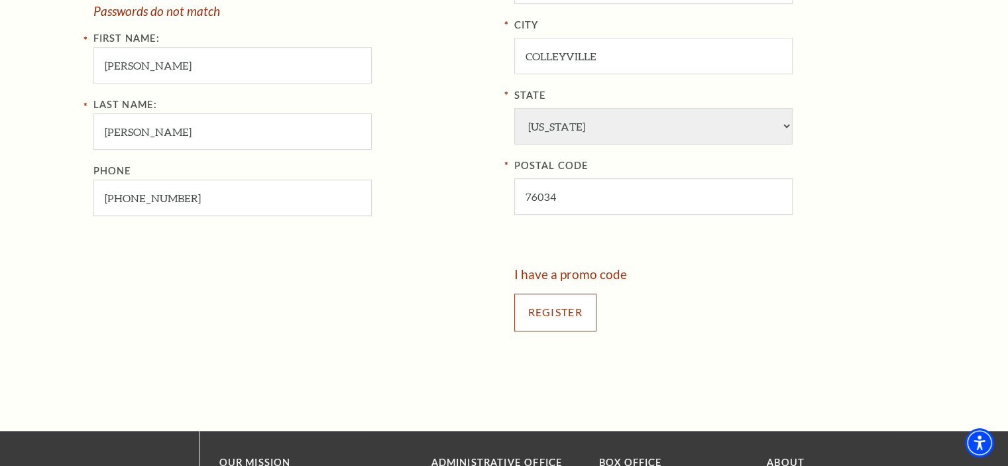
scroll to position [705, 0]
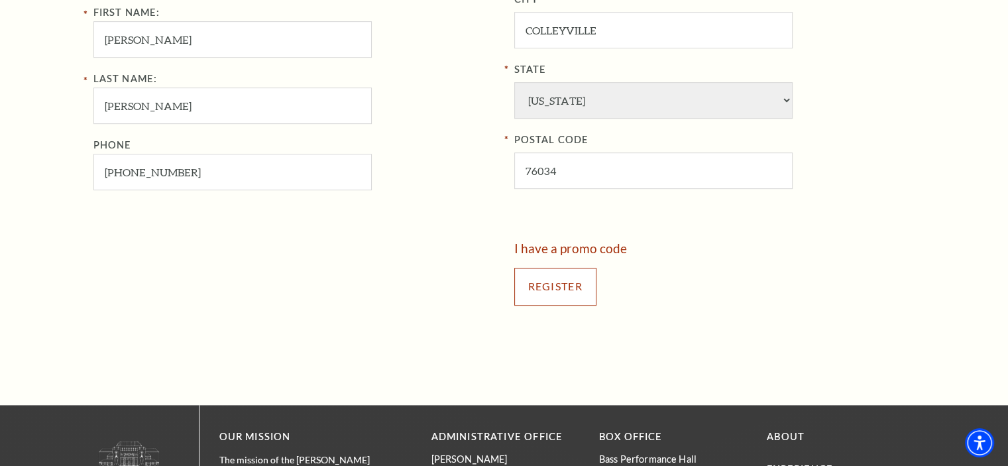
click at [558, 308] on div "Register" at bounding box center [714, 287] width 401 height 64
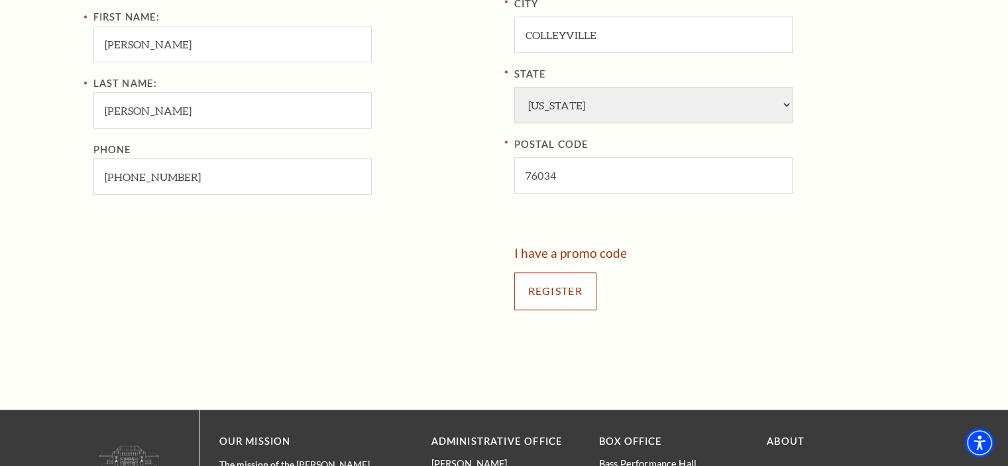
scroll to position [703, 0]
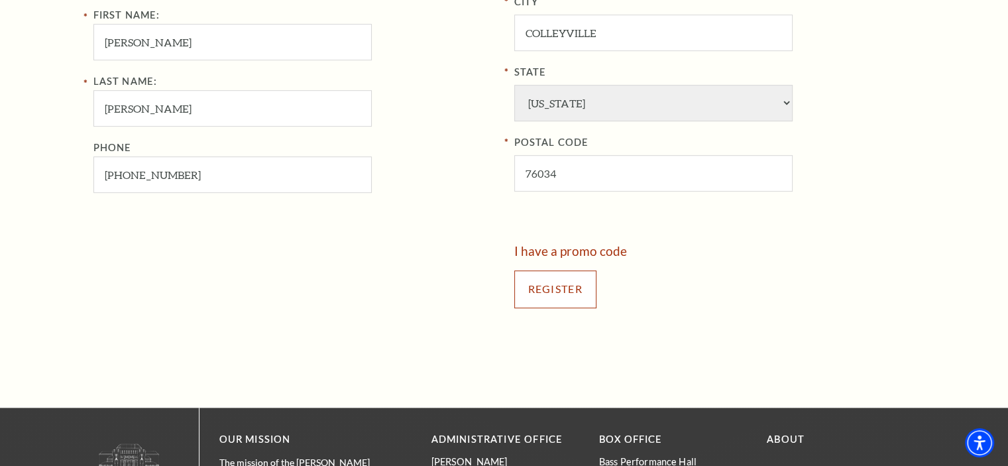
click at [536, 291] on input "Register" at bounding box center [555, 288] width 82 height 37
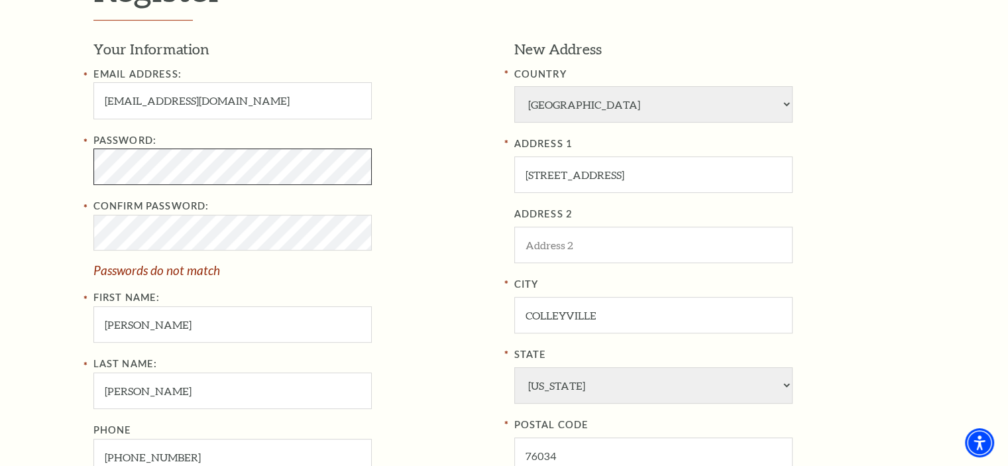
click at [44, 164] on div "Register Your Information Email Address: Fiveisbells@gmail.com Password: Confir…" at bounding box center [504, 285] width 1008 height 809
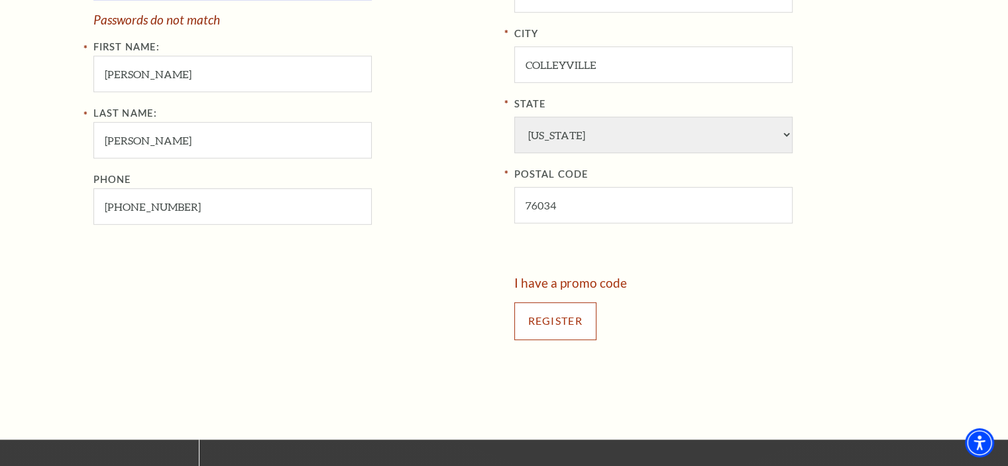
click at [573, 313] on input "Register" at bounding box center [555, 320] width 82 height 37
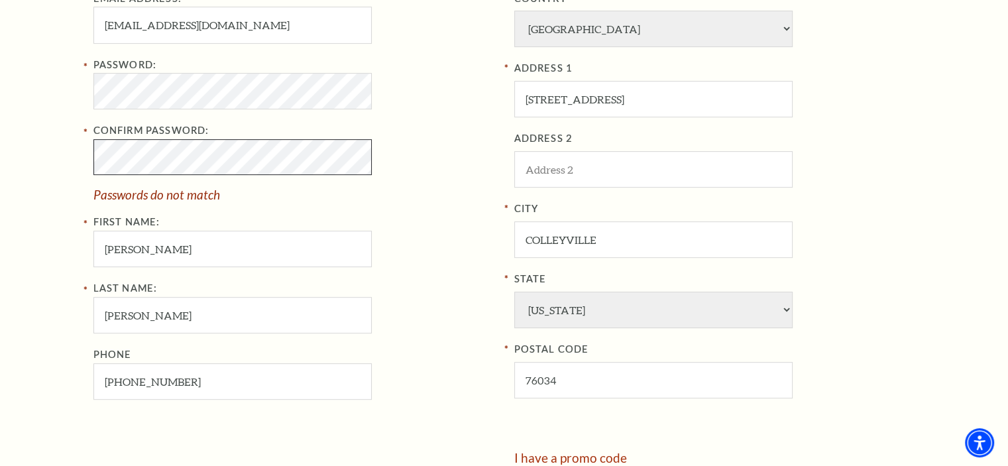
scroll to position [497, 0]
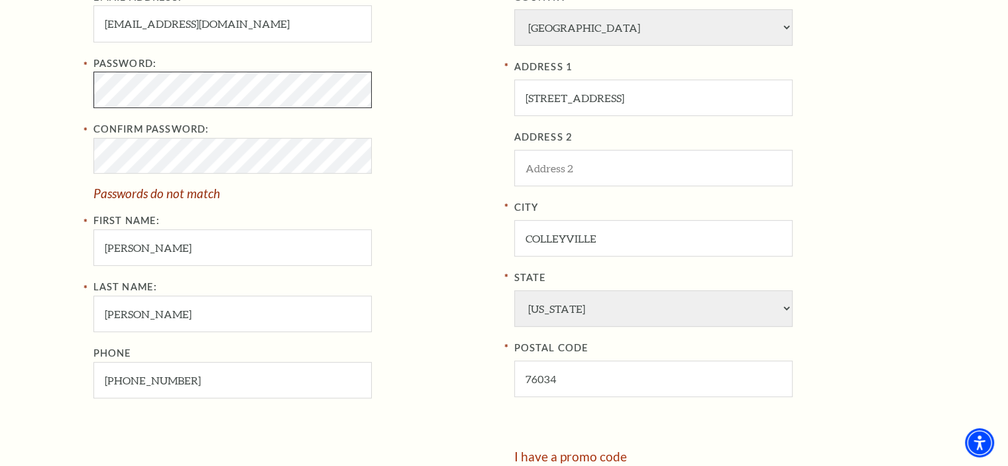
click at [63, 91] on div "Register Your Information Email Address: Fiveisbells@gmail.com Password: Confir…" at bounding box center [504, 208] width 1008 height 809
click at [51, 152] on div "Register Your Information Email Address: Fiveisbells@gmail.com Password: Confir…" at bounding box center [504, 208] width 1008 height 809
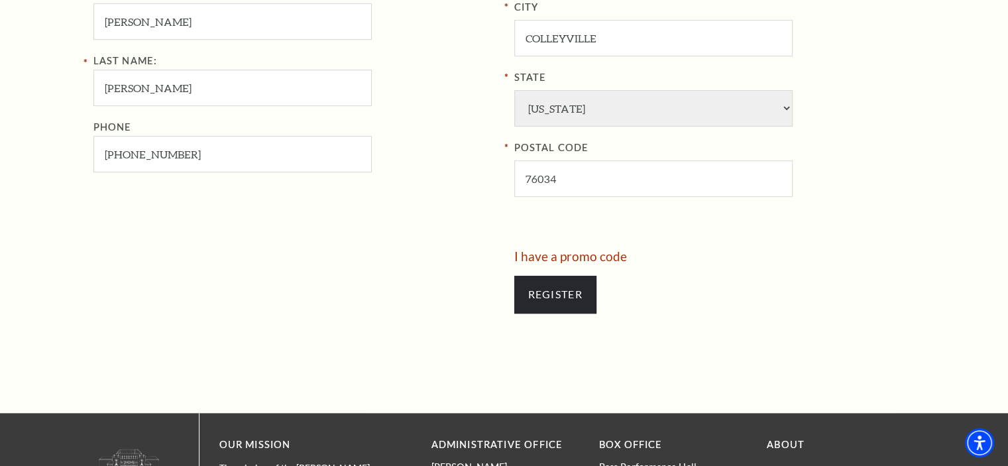
scroll to position [730, 0]
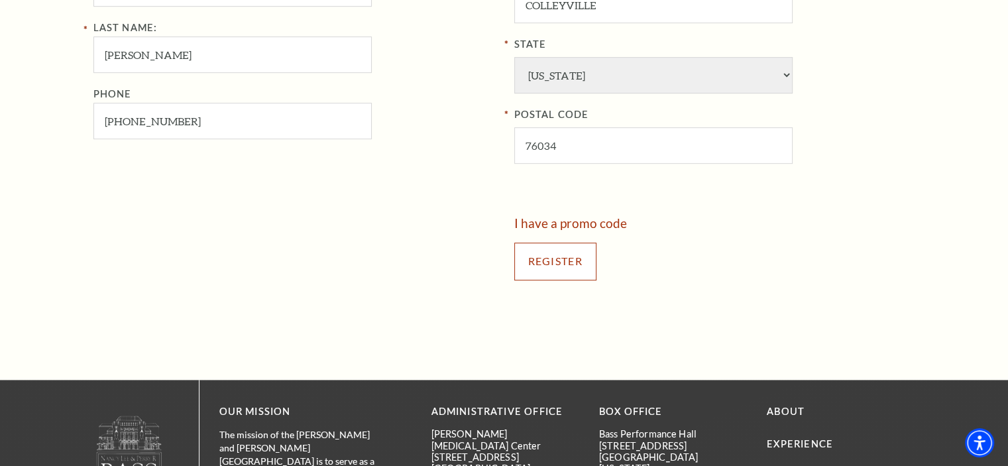
click at [576, 259] on input "Register" at bounding box center [555, 261] width 82 height 37
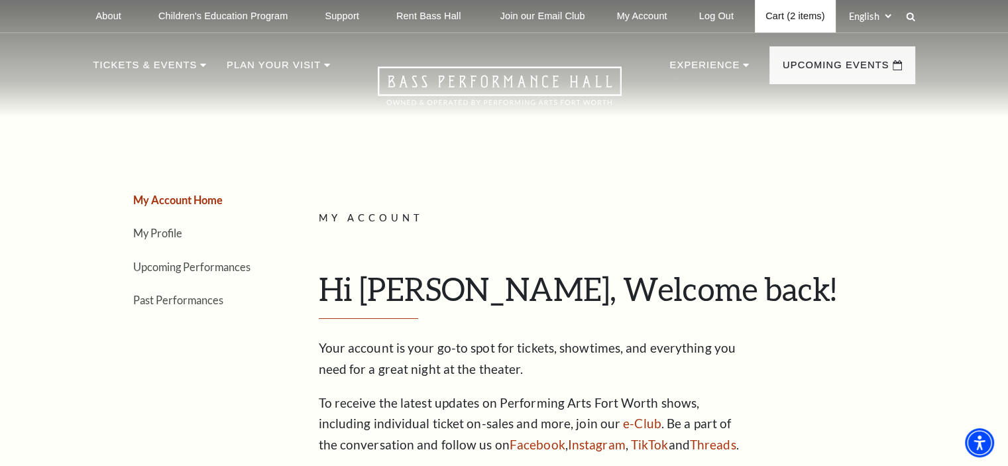
click at [806, 11] on link "Cart (2 items)" at bounding box center [795, 16] width 80 height 32
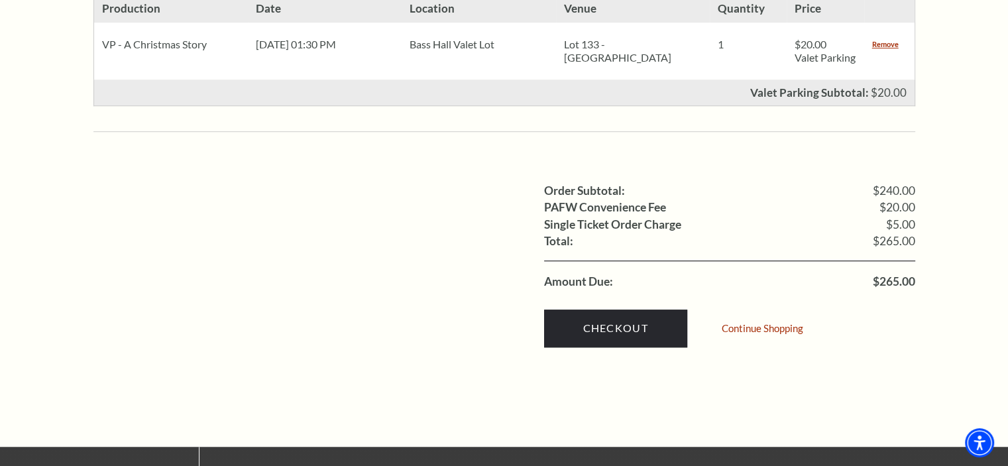
scroll to position [921, 0]
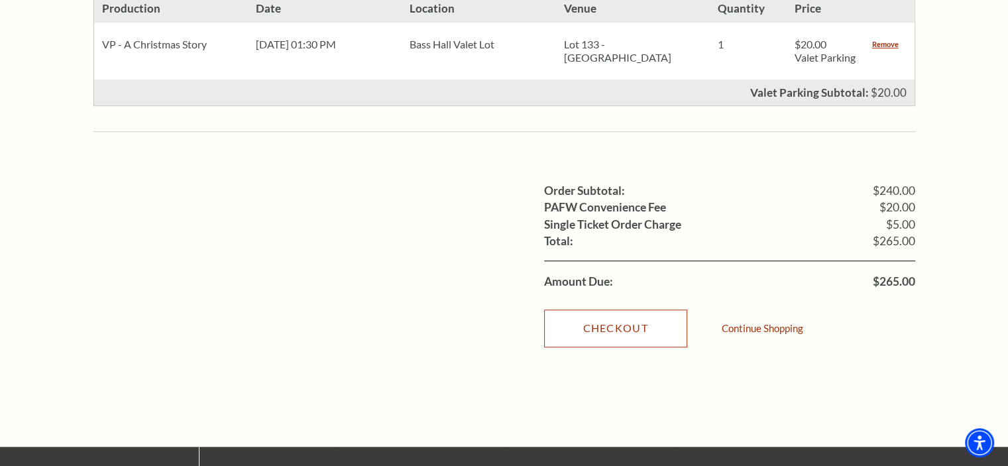
click at [630, 312] on link "Checkout" at bounding box center [615, 328] width 143 height 37
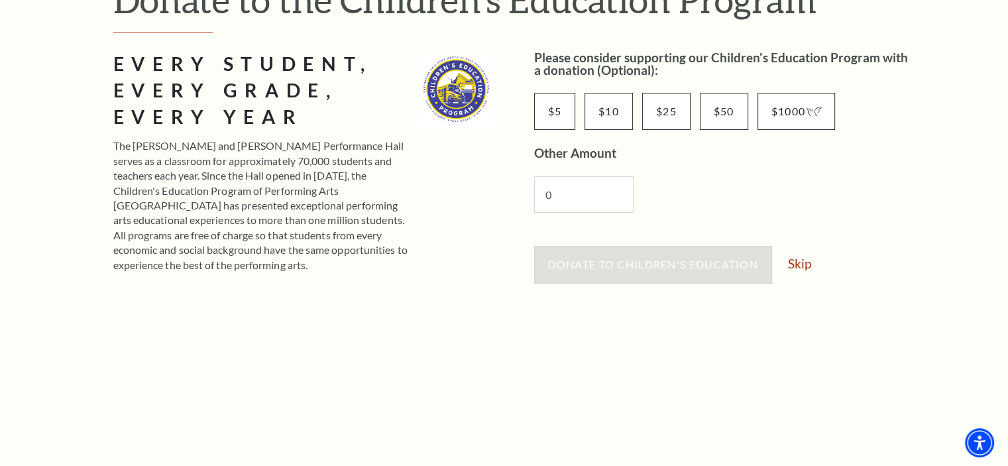
scroll to position [173, 0]
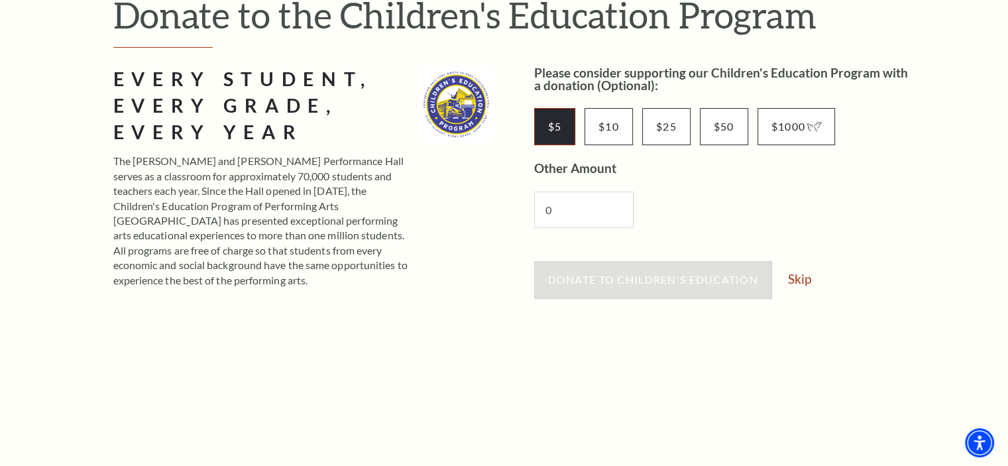
click at [549, 127] on input "$5" at bounding box center [555, 126] width 42 height 37
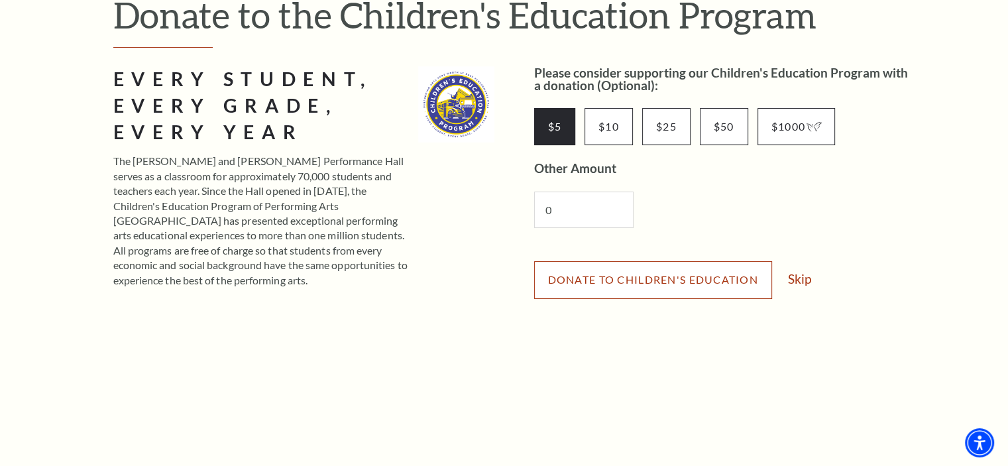
click at [613, 276] on span "Donate to Children's Education" at bounding box center [653, 279] width 210 height 13
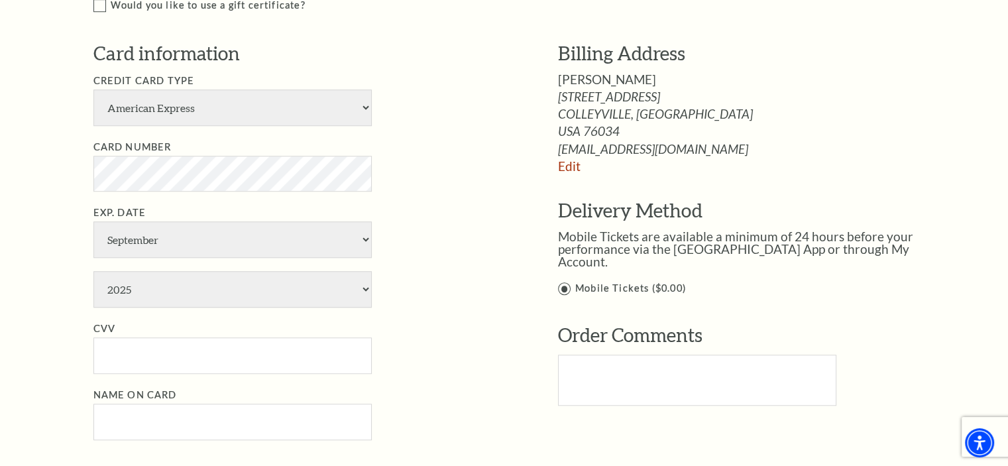
scroll to position [1051, 0]
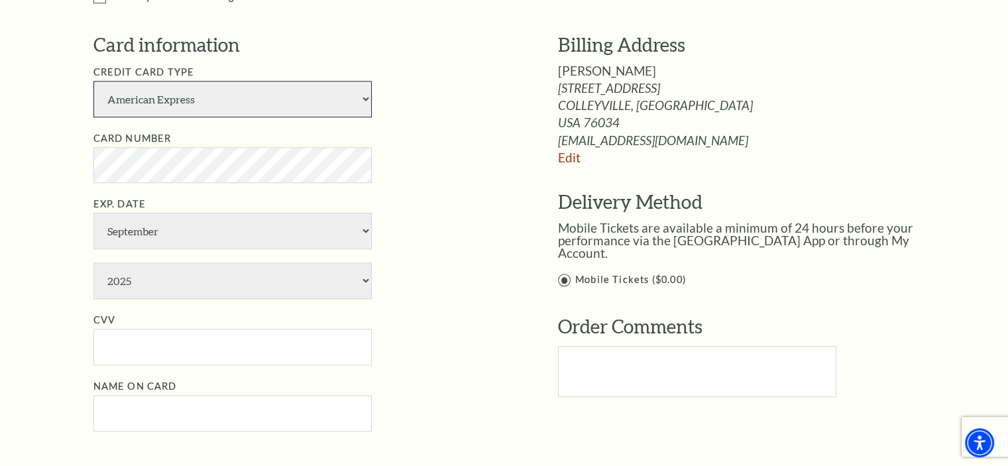
click at [365, 111] on select "American Express Visa Master Card Discover" at bounding box center [232, 99] width 278 height 36
select select "25"
click at [93, 92] on select "American Express Visa Master Card Discover" at bounding box center [232, 99] width 278 height 36
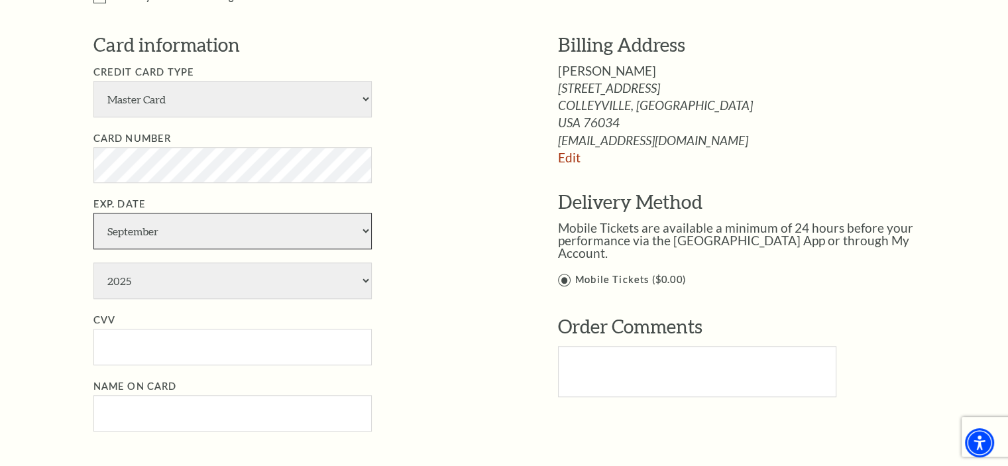
select select "4"
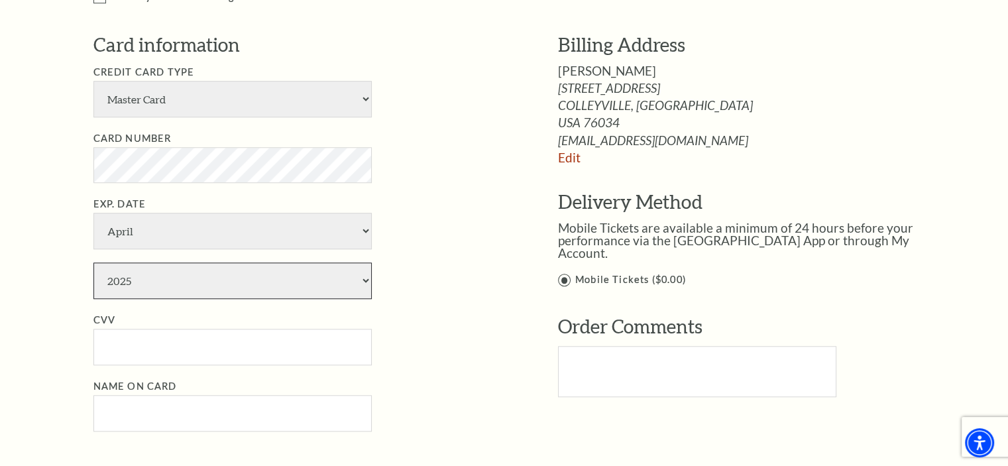
select select "2028"
type input "931"
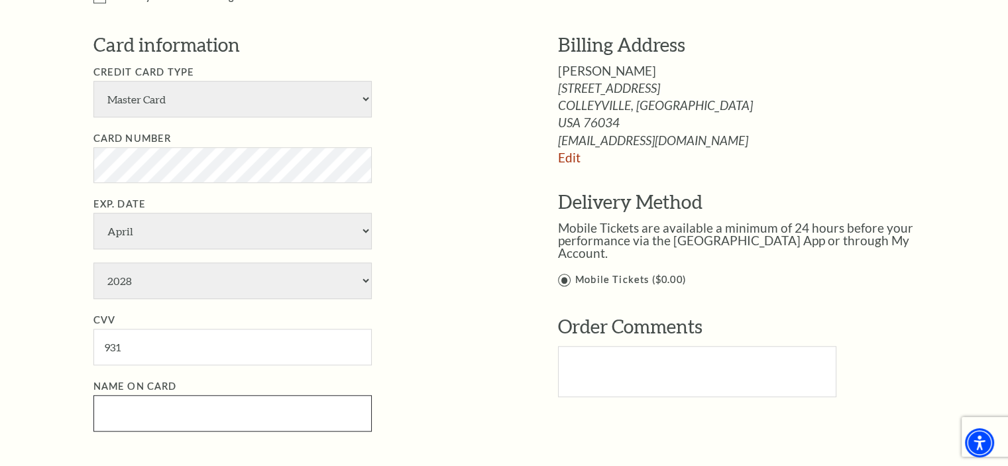
type input "[PERSON_NAME]"
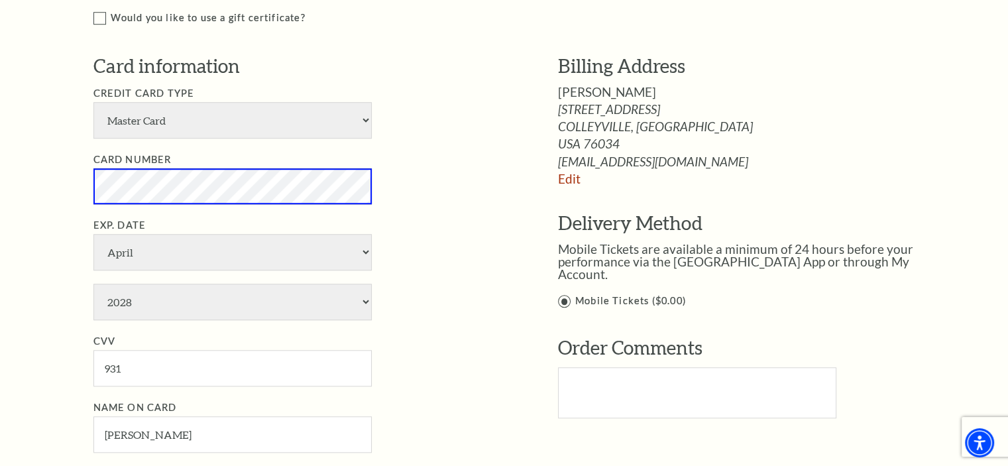
scroll to position [1032, 0]
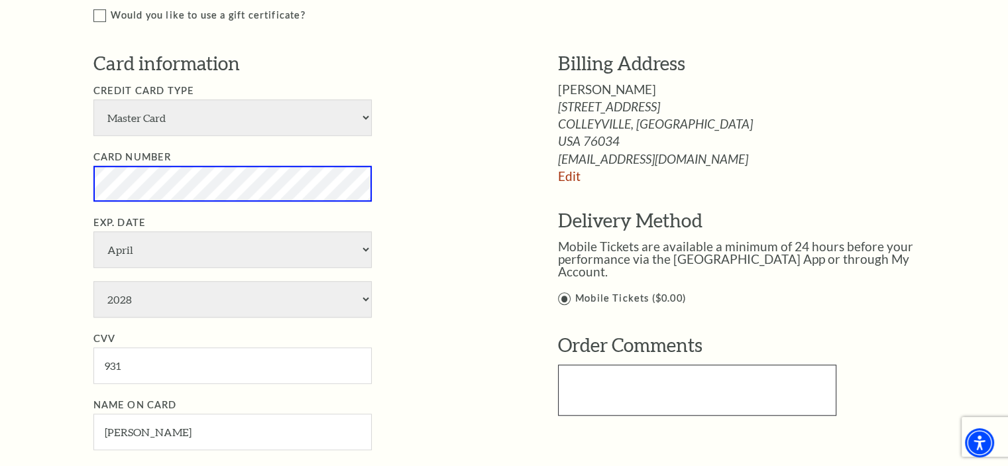
click at [604, 375] on textarea "Text area" at bounding box center [697, 390] width 278 height 50
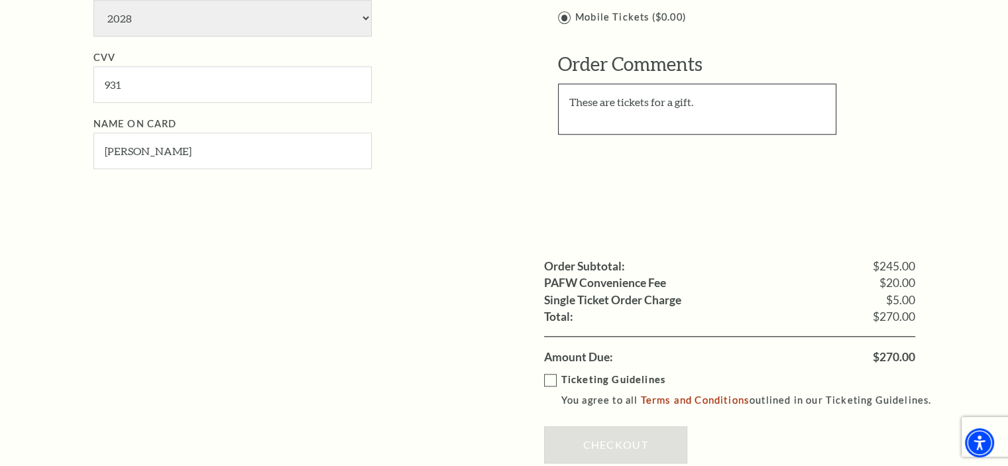
scroll to position [1401, 0]
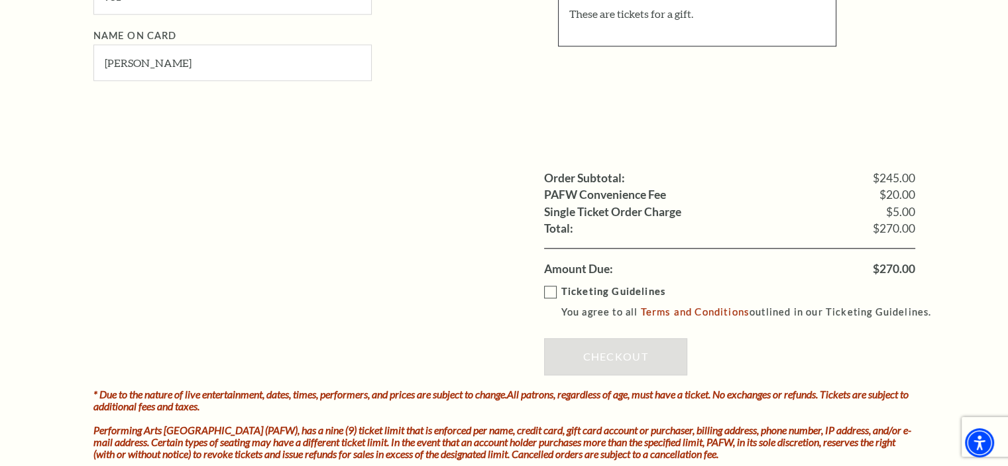
type textarea "These are tickets for a gift."
click at [551, 304] on label "Ticketing Guidelines You agree to all Terms and Conditions outlined in our Tick…" at bounding box center [744, 302] width 400 height 36
click at [0, 0] on input "Ticketing Guidelines You agree to all Terms and Conditions outlined in our Tick…" at bounding box center [0, 0] width 0 height 0
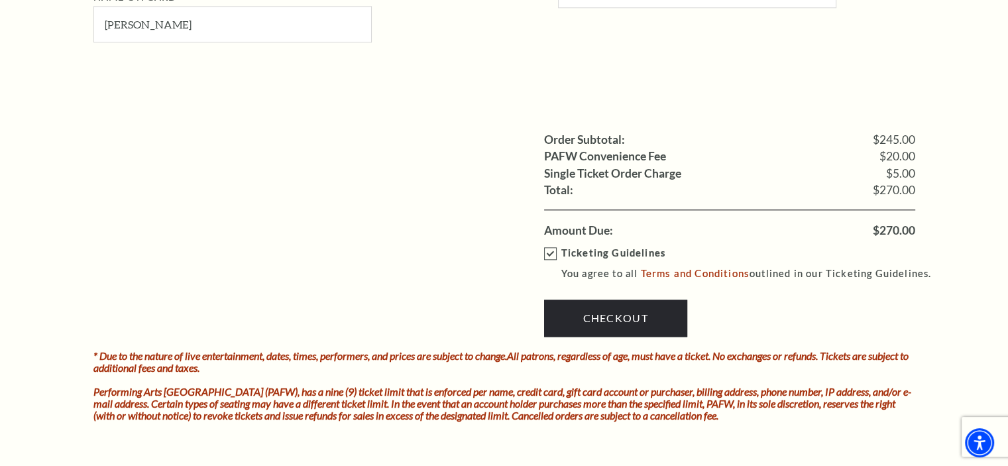
scroll to position [1438, 0]
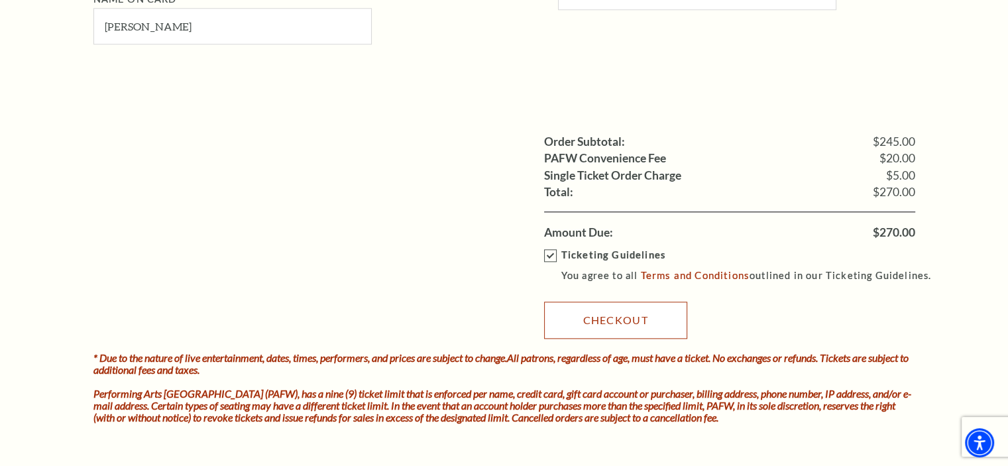
click at [630, 339] on link "Checkout" at bounding box center [615, 320] width 143 height 37
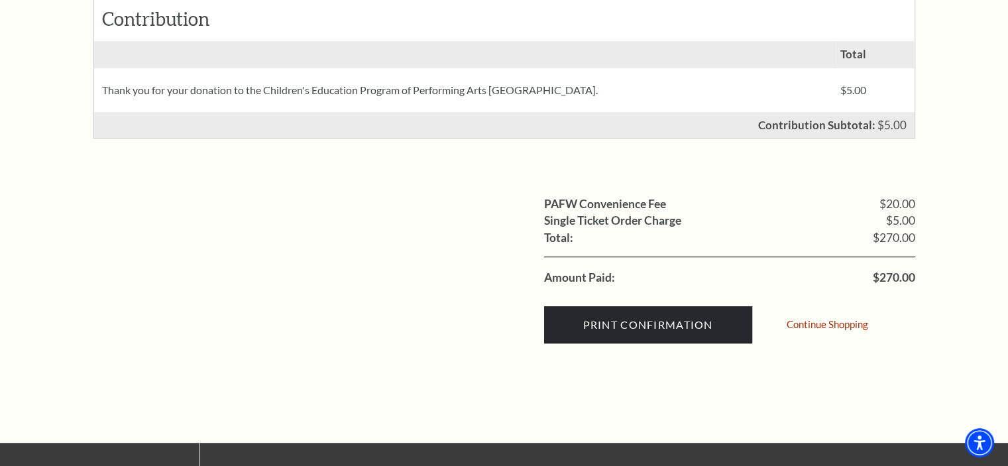
scroll to position [716, 0]
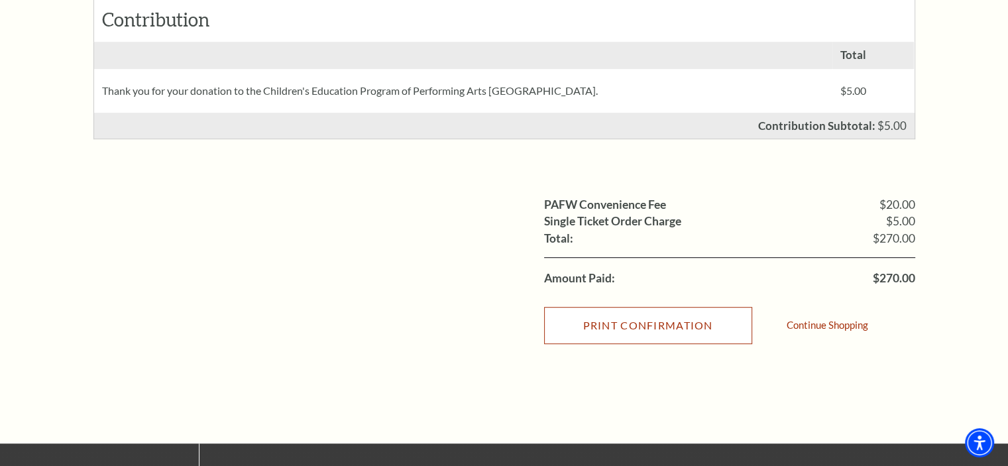
click at [660, 337] on input "Print Confirmation" at bounding box center [648, 325] width 208 height 37
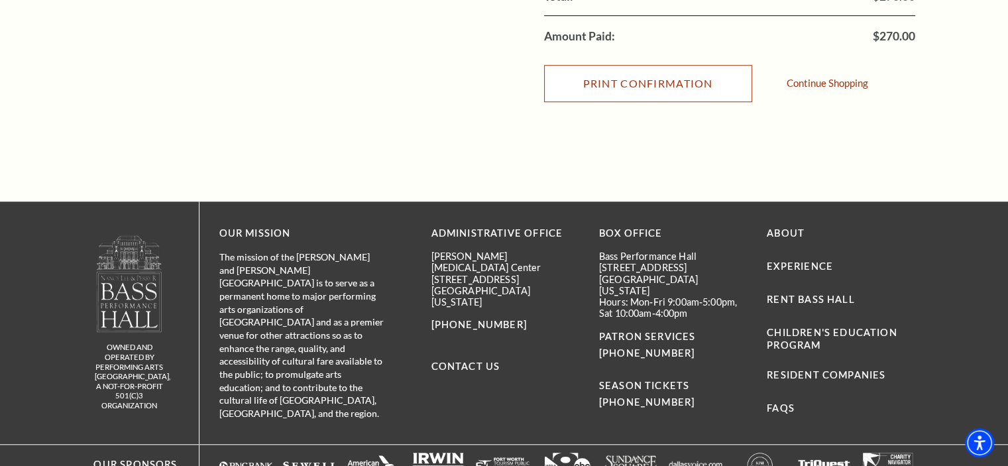
scroll to position [980, 0]
